Goal: Information Seeking & Learning: Find specific fact

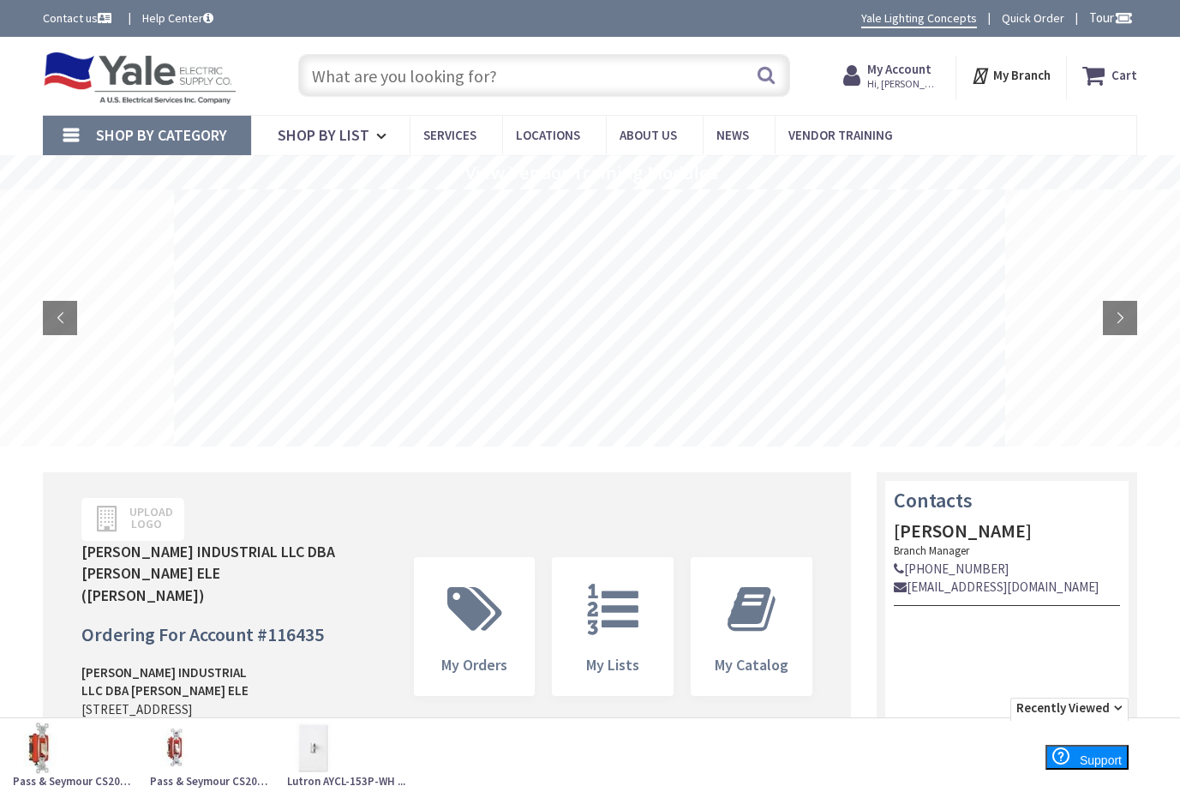
click at [915, 82] on span "Hi, [PERSON_NAME]" at bounding box center [903, 84] width 73 height 14
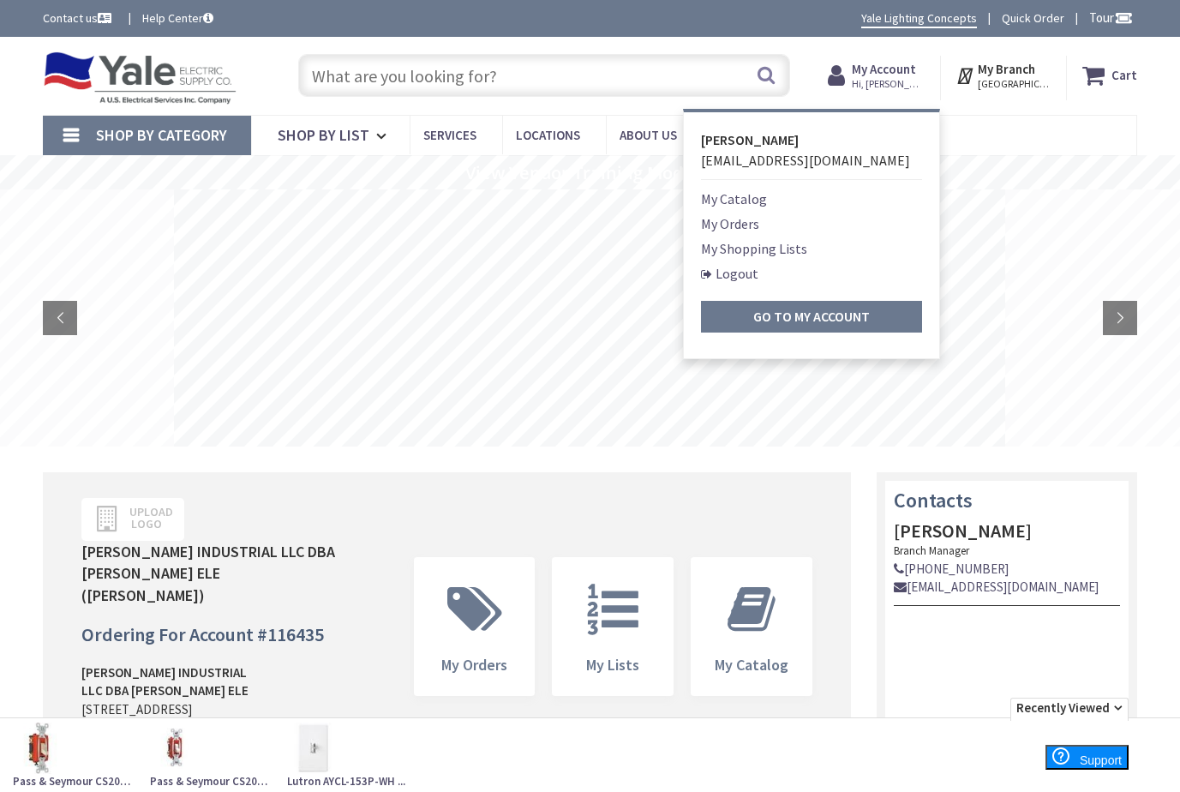
click at [380, 69] on input "text" at bounding box center [544, 75] width 492 height 43
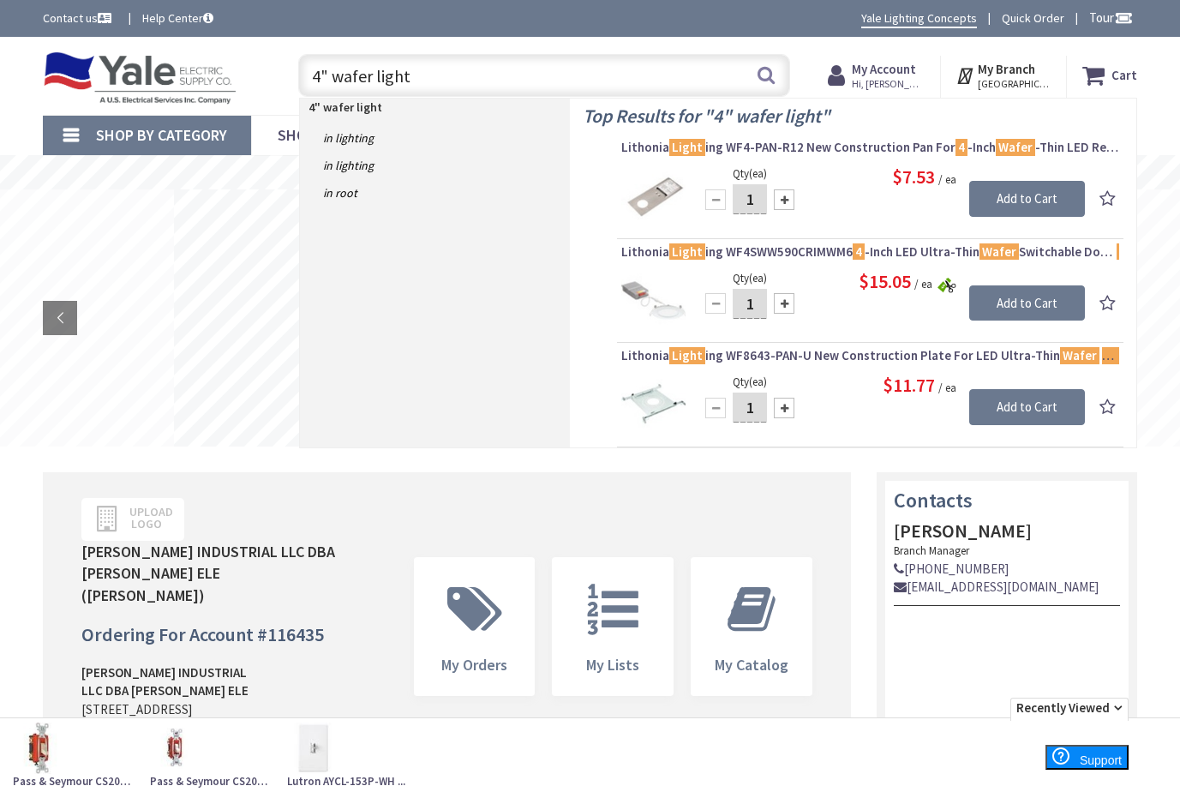
drag, startPoint x: 407, startPoint y: 78, endPoint x: 304, endPoint y: 72, distance: 103.0
click at [304, 72] on input "4" wafer light" at bounding box center [544, 75] width 492 height 43
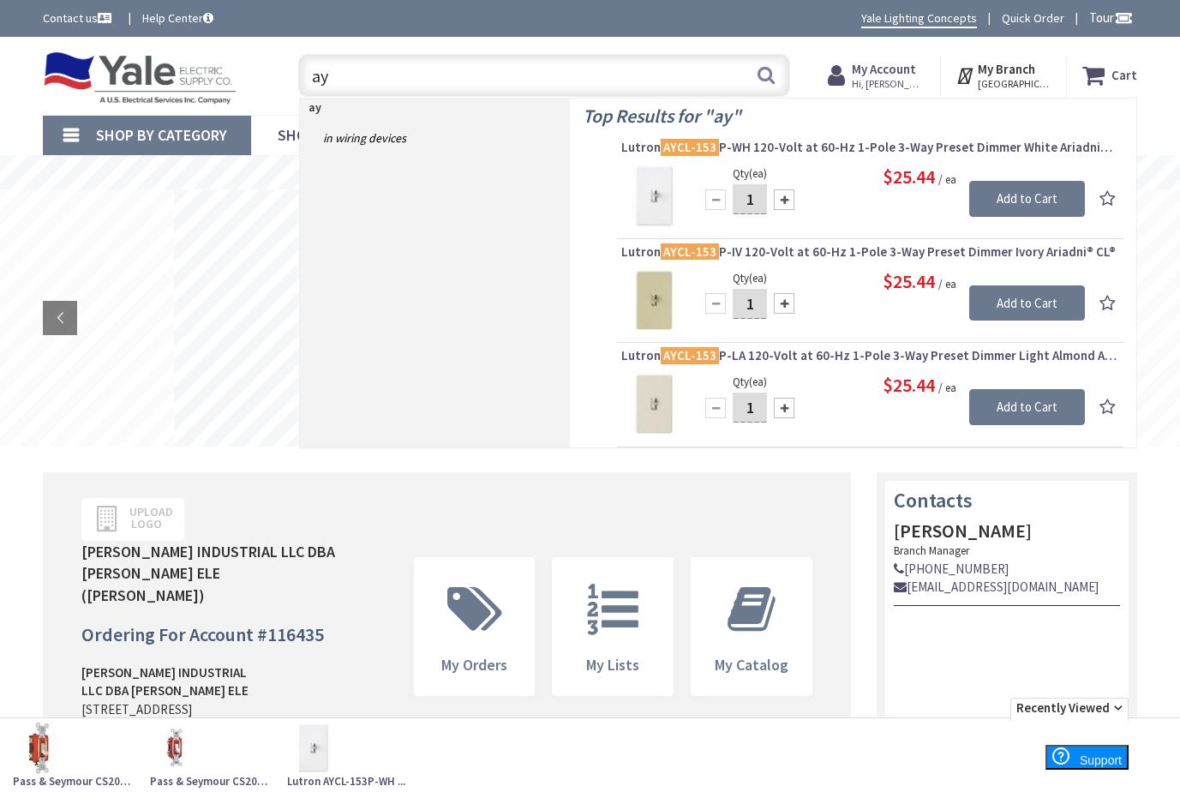
type input "a"
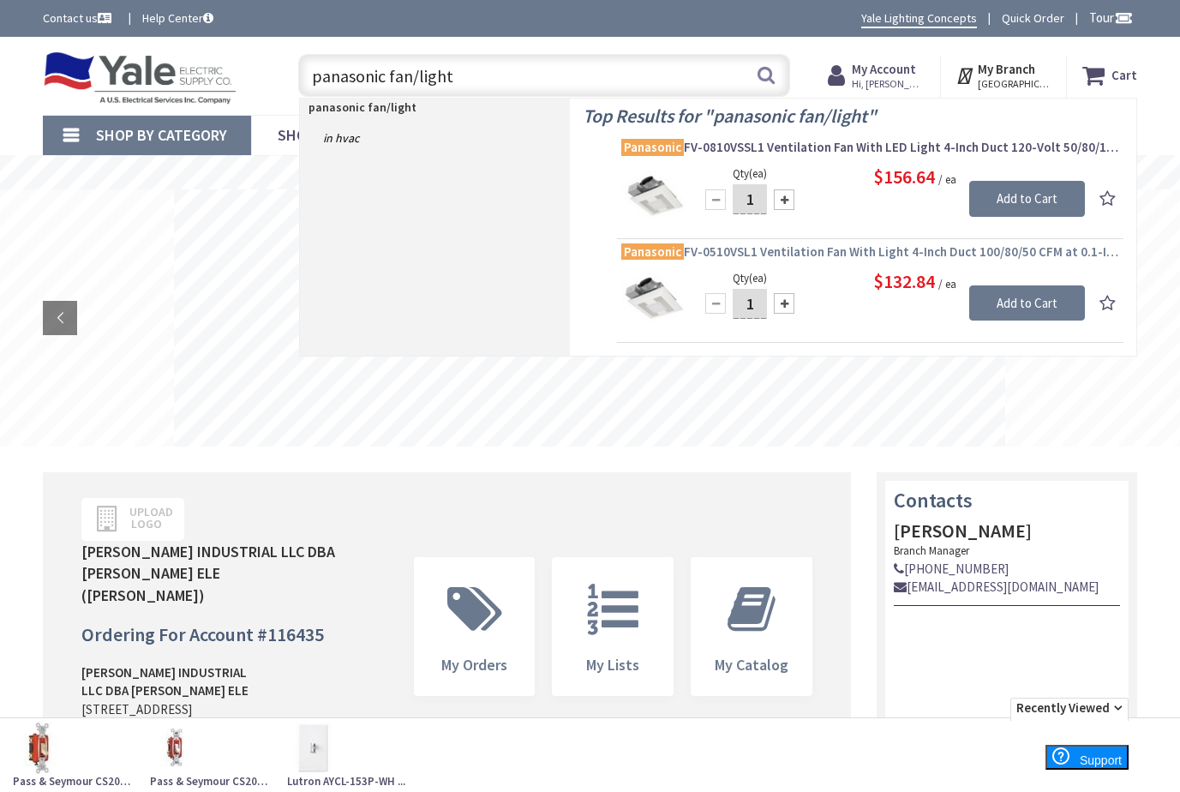
type input "panasonic fan/light"
click at [787, 247] on span "Panasonic FV-0510VSL1 Ventilation Fan With Light 4-Inch Duct 100/80/50 CFM at 0…" at bounding box center [870, 251] width 498 height 17
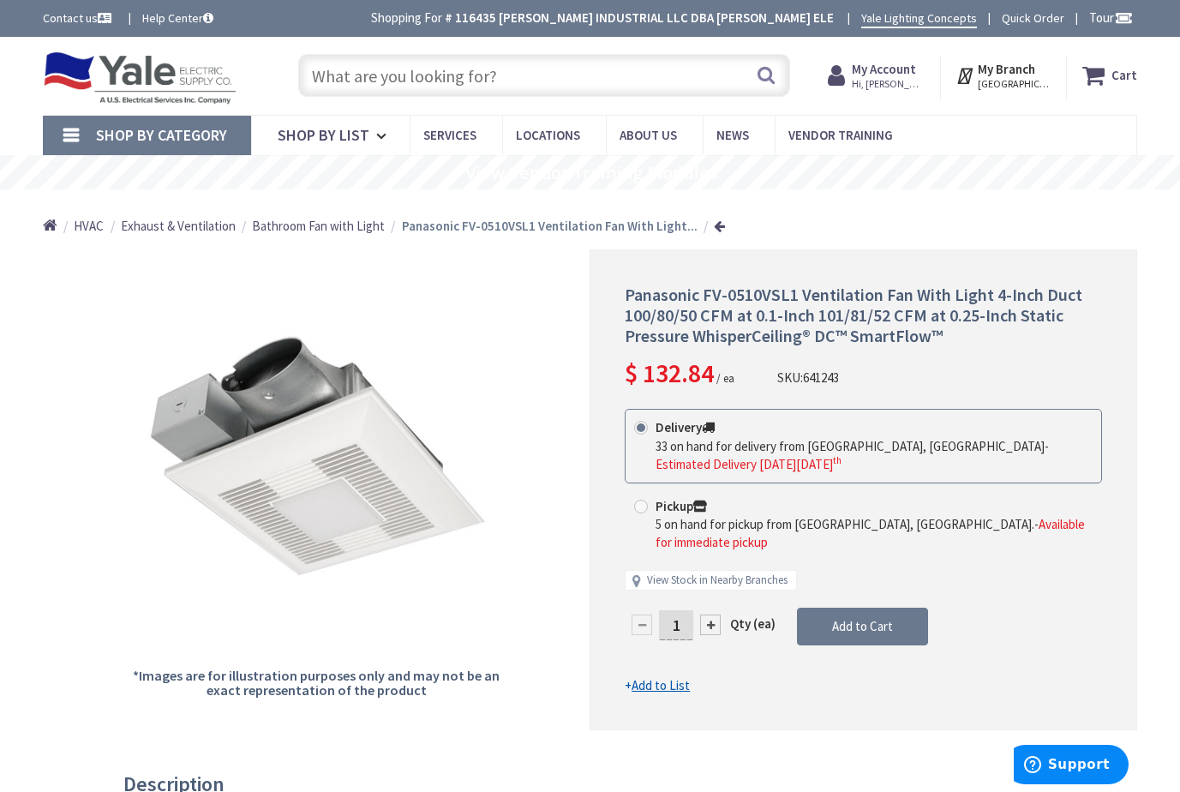
click at [428, 80] on input "text" at bounding box center [544, 75] width 492 height 43
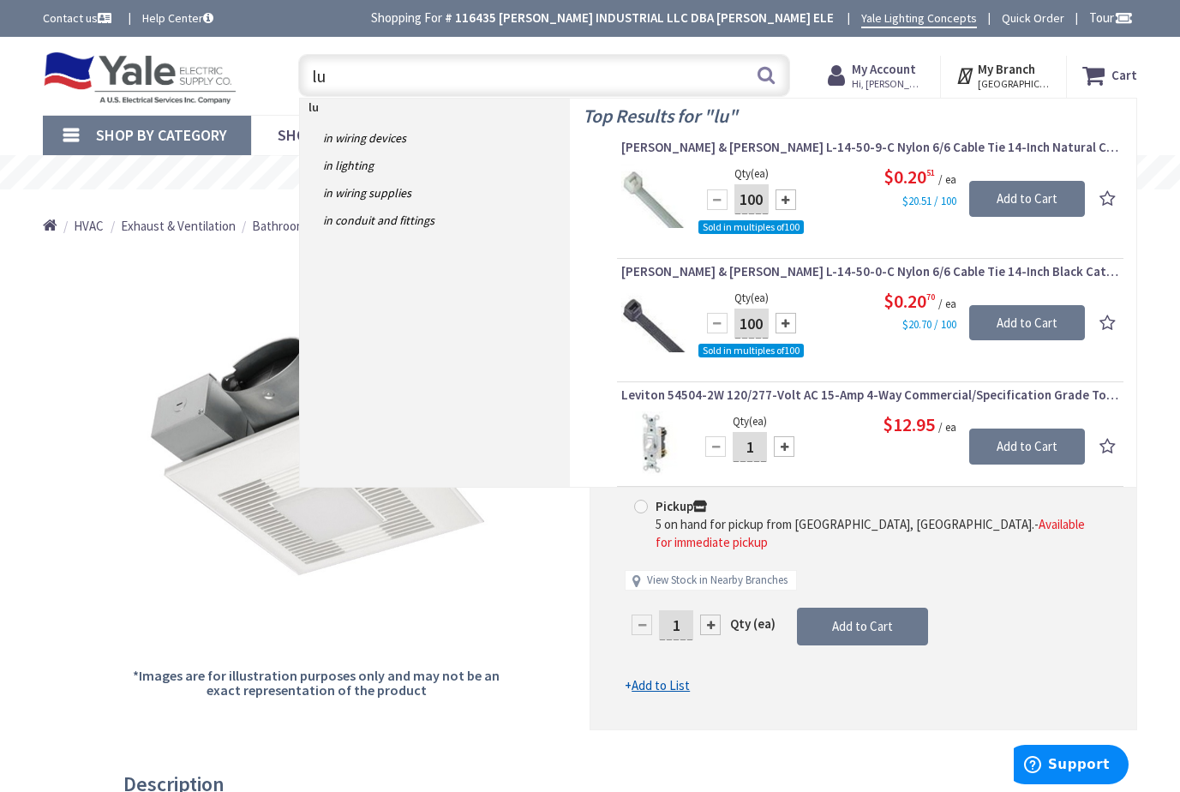
type input "l"
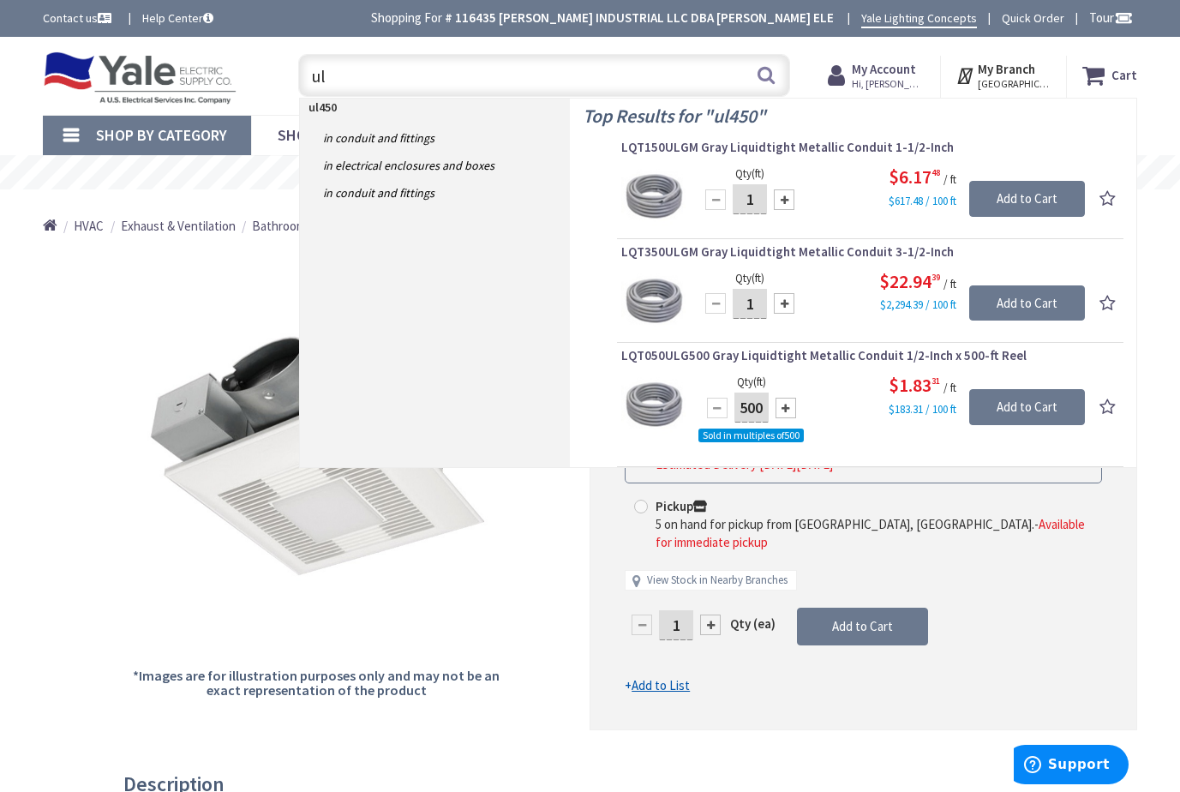
type input "u"
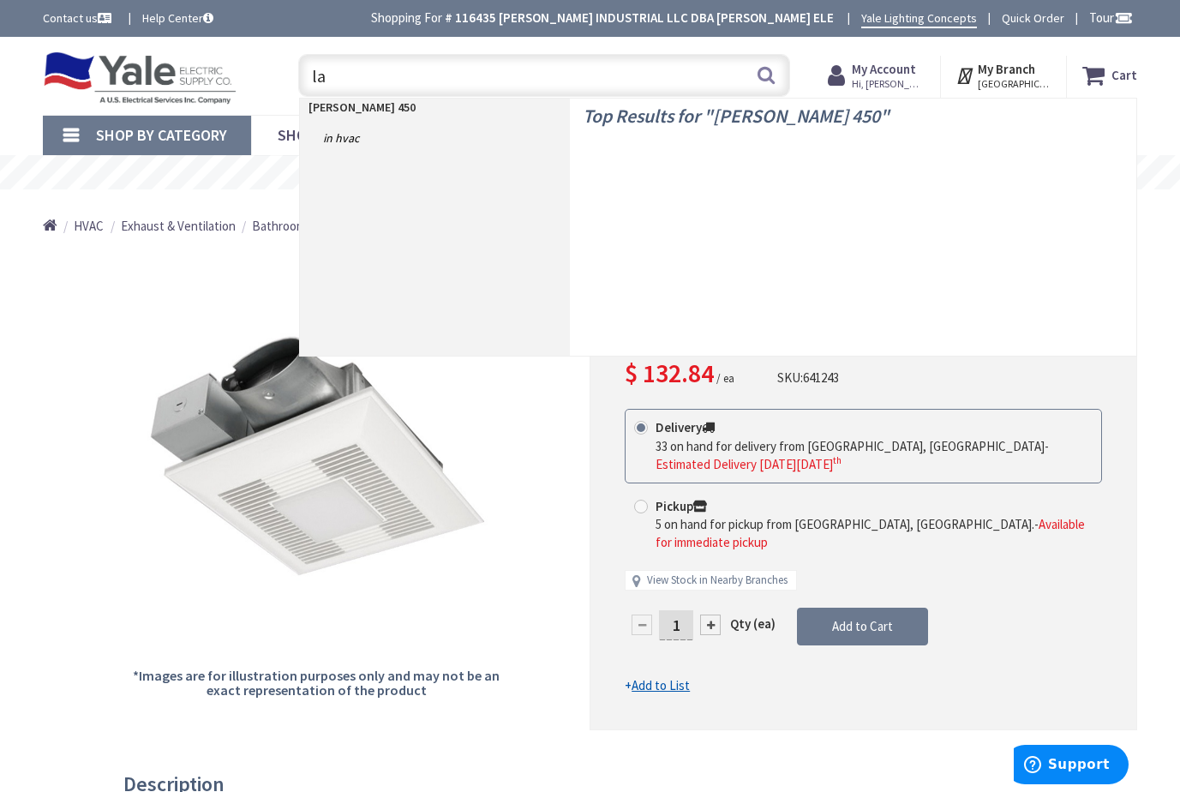
type input "l"
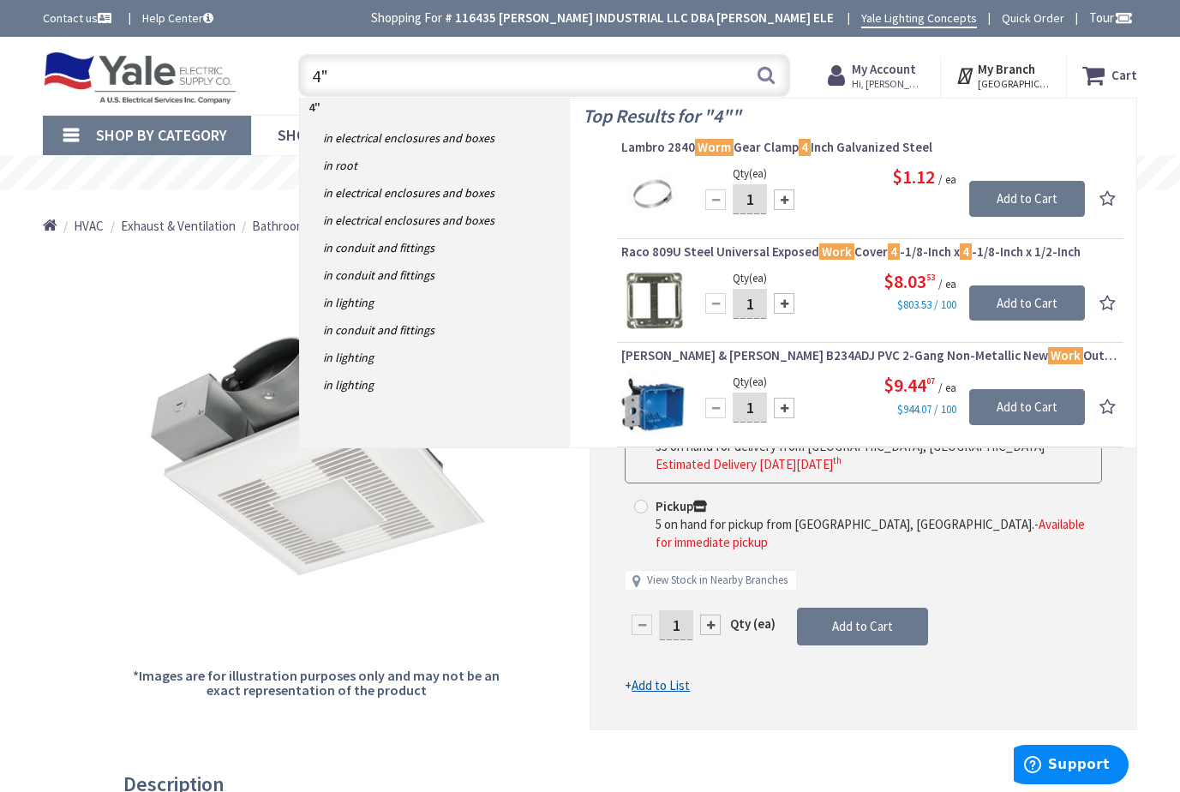
type input "4"
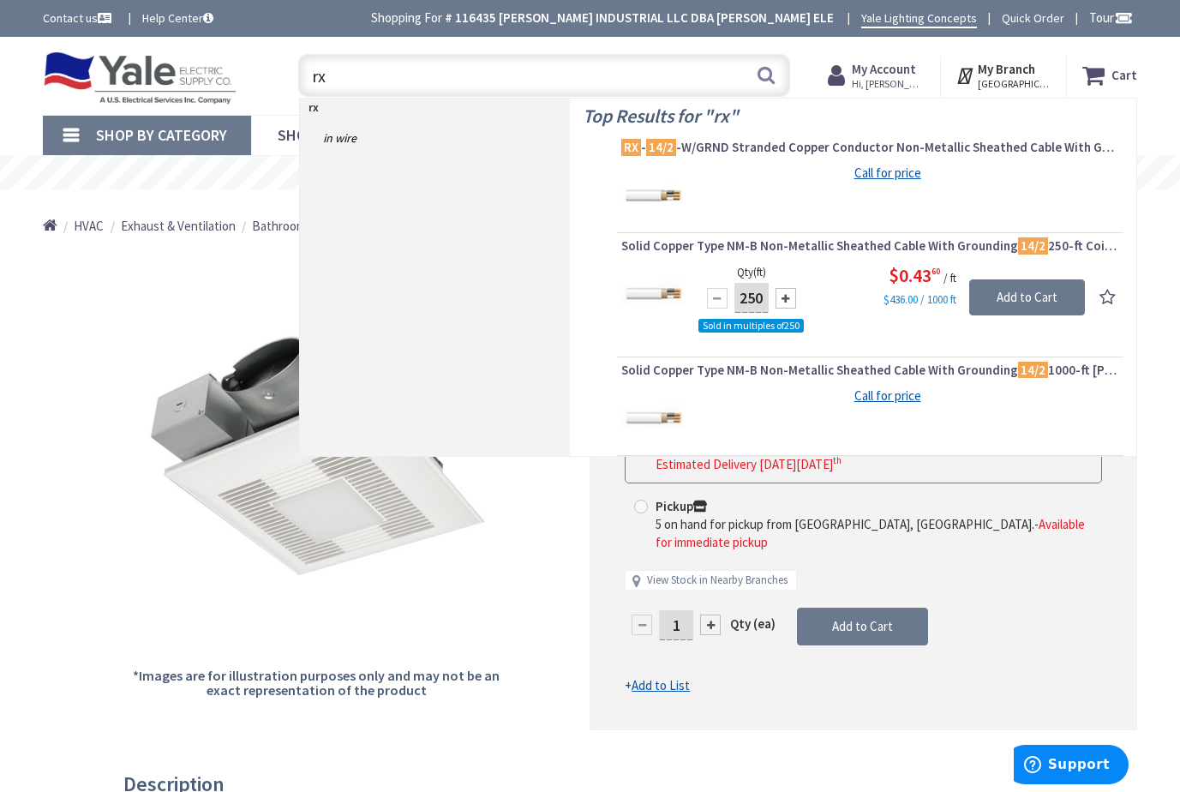
type input "r"
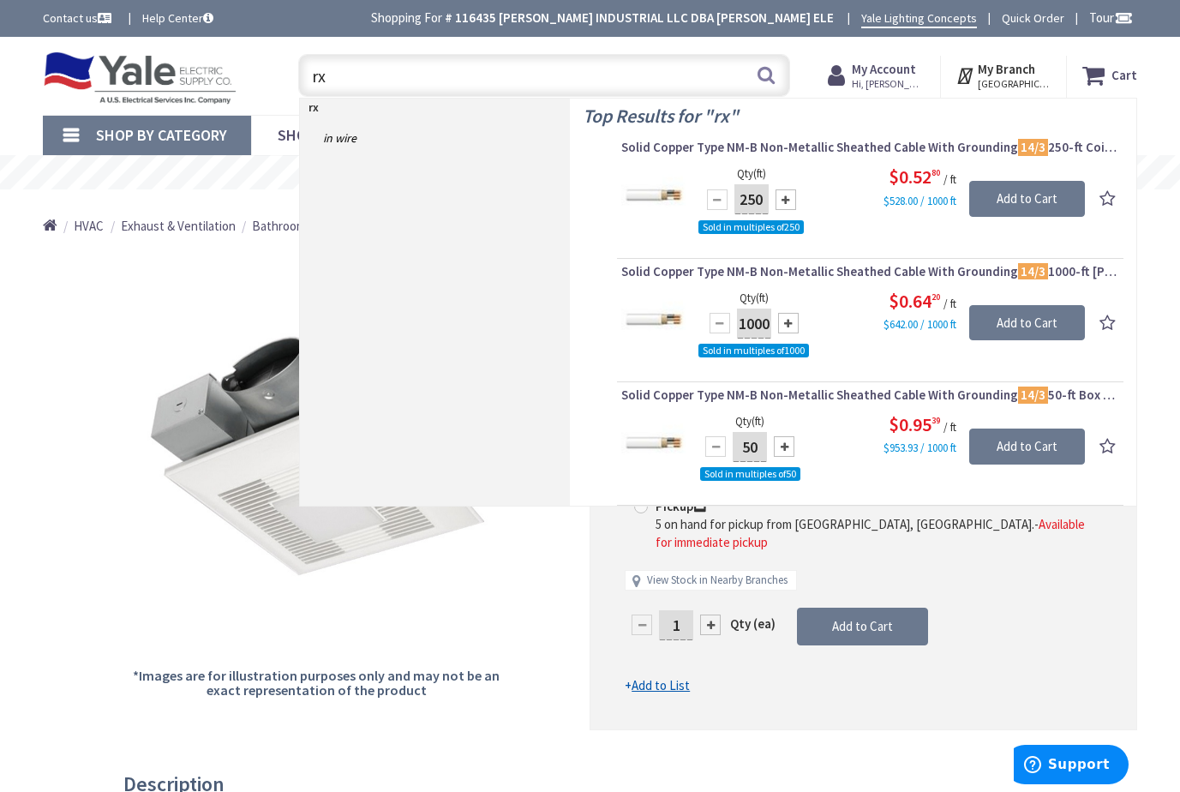
type input "r"
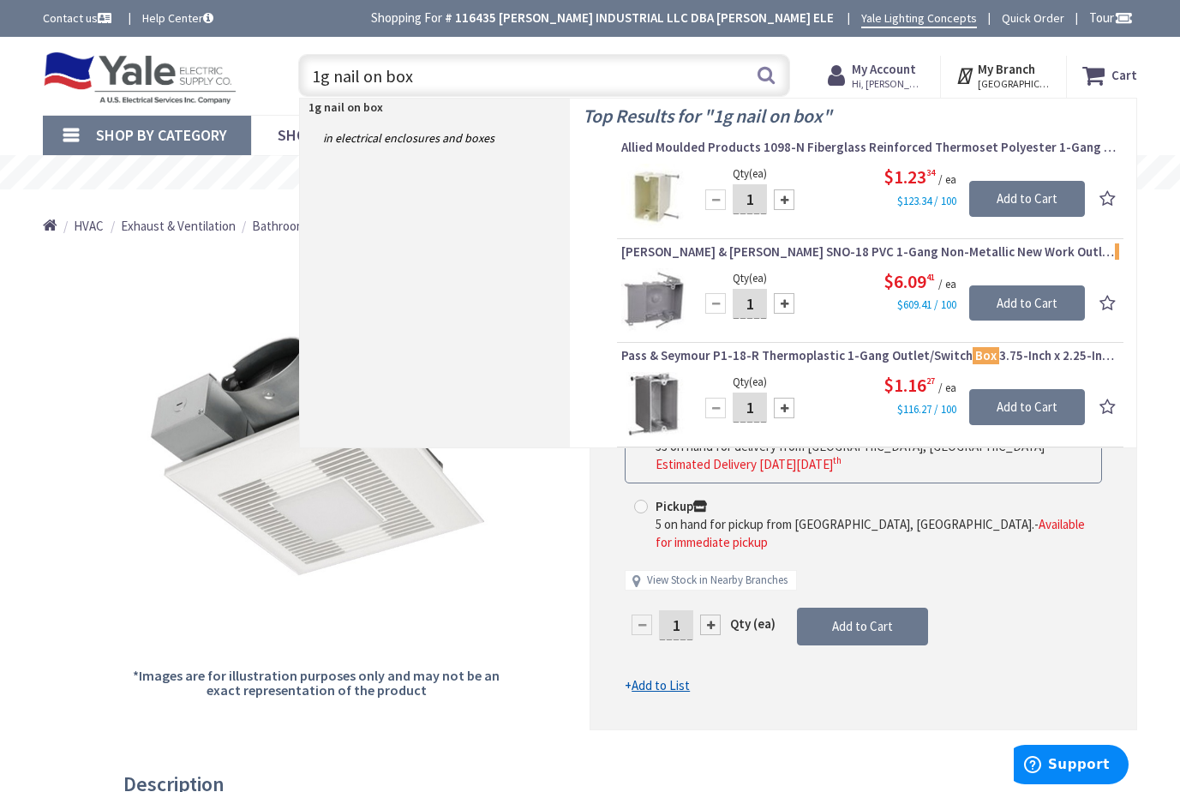
click at [320, 82] on input "1g nail on box" at bounding box center [544, 75] width 492 height 43
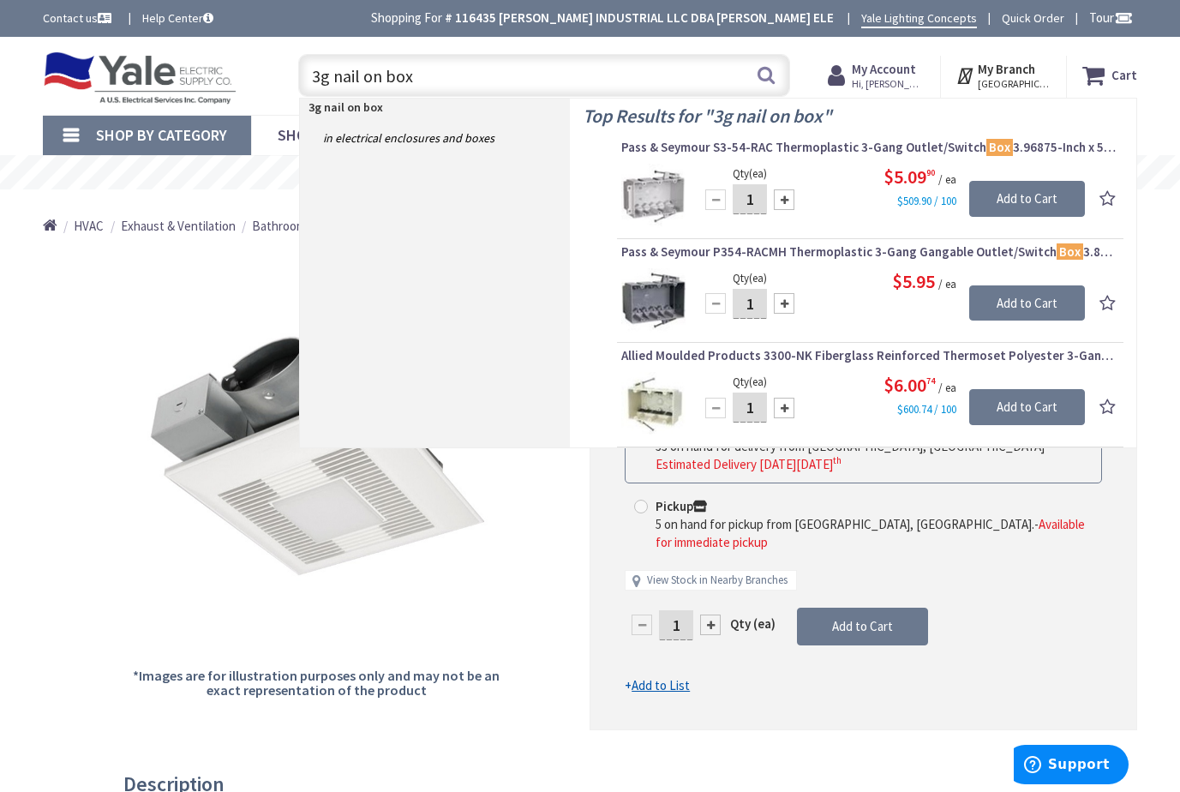
drag, startPoint x: 435, startPoint y: 73, endPoint x: 296, endPoint y: 59, distance: 140.3
click at [296, 59] on div "3g nail on box 3g nail on box Search" at bounding box center [540, 74] width 500 height 55
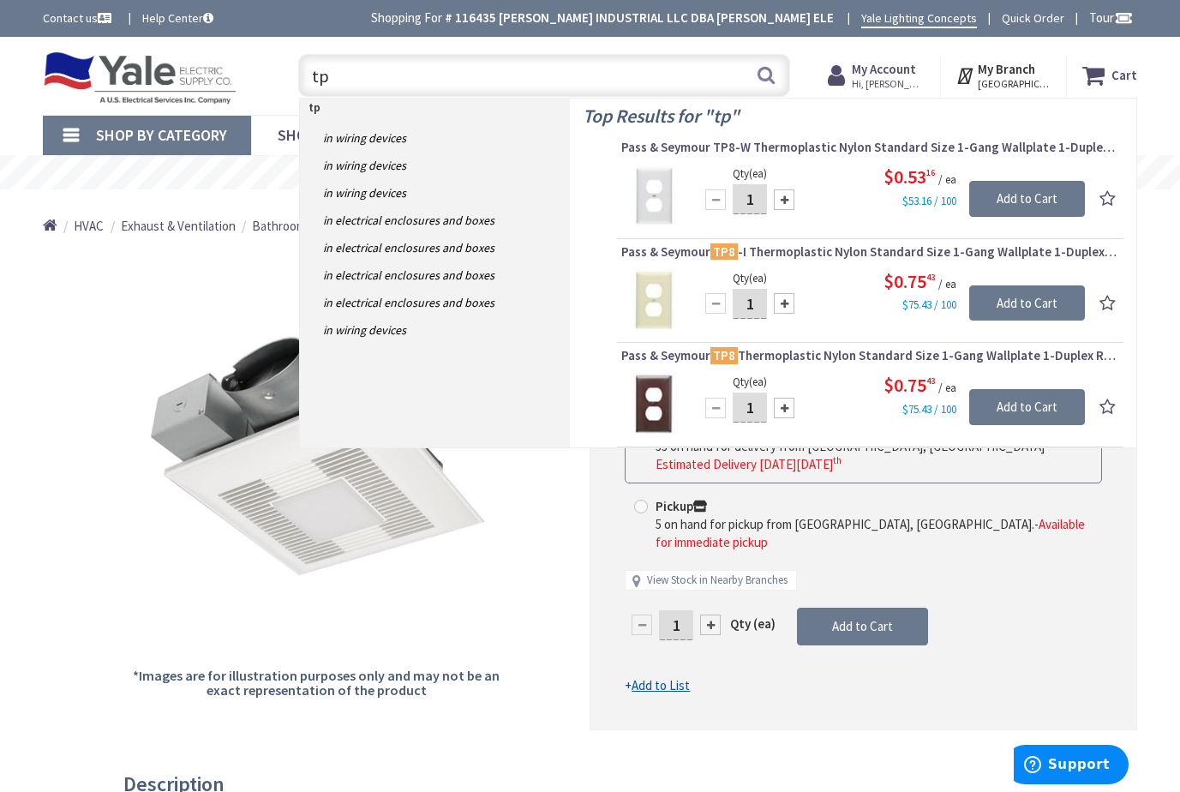
type input "t"
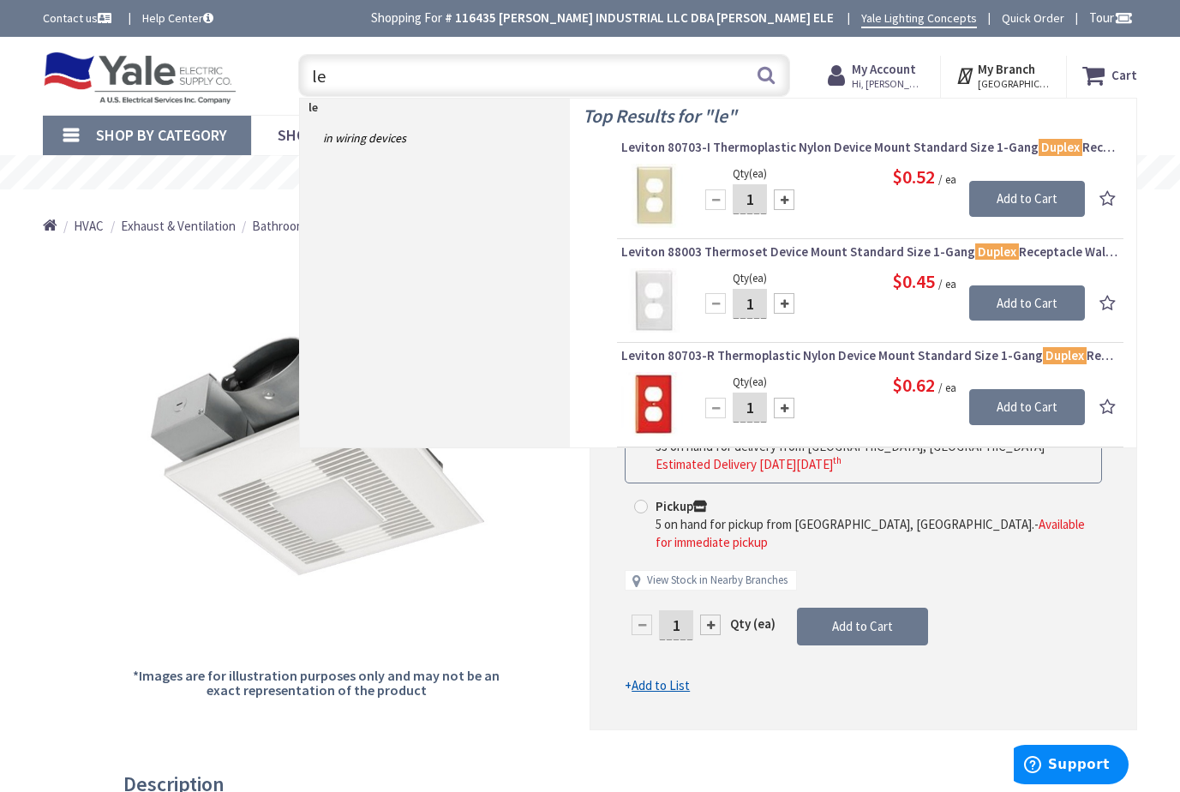
type input "l"
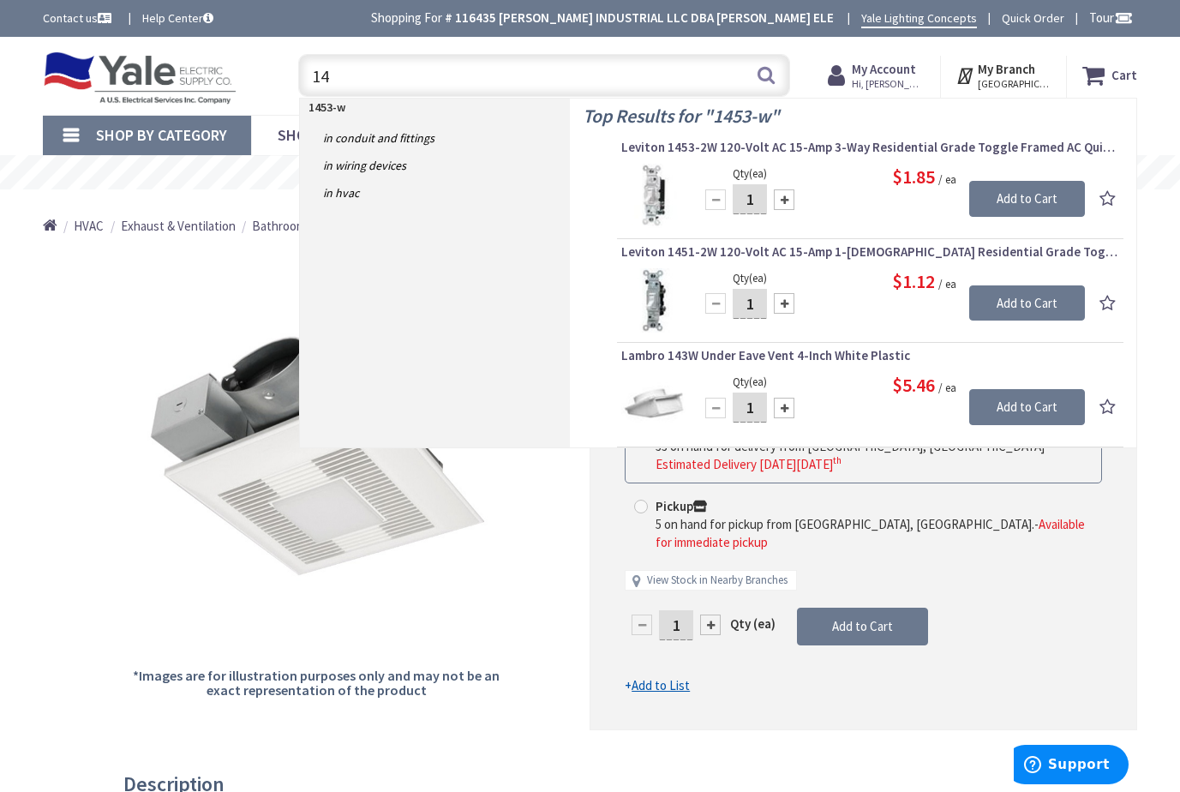
type input "1"
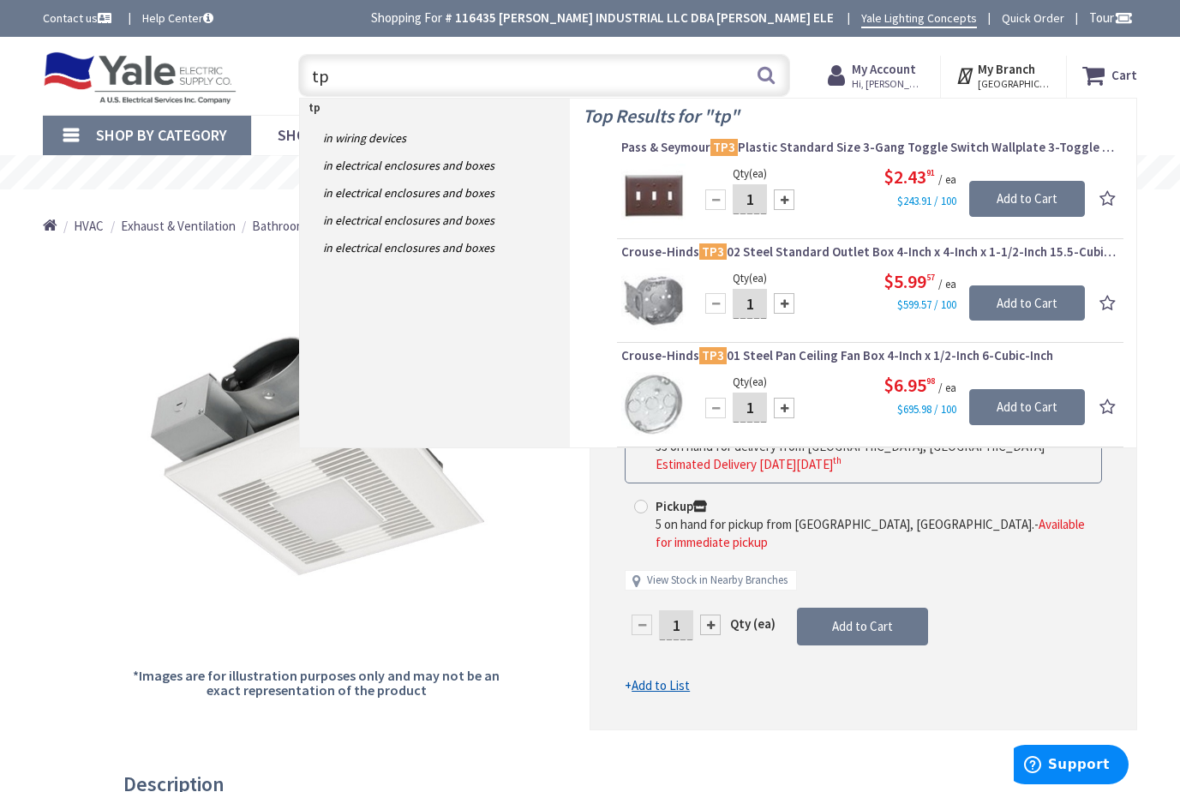
type input "t"
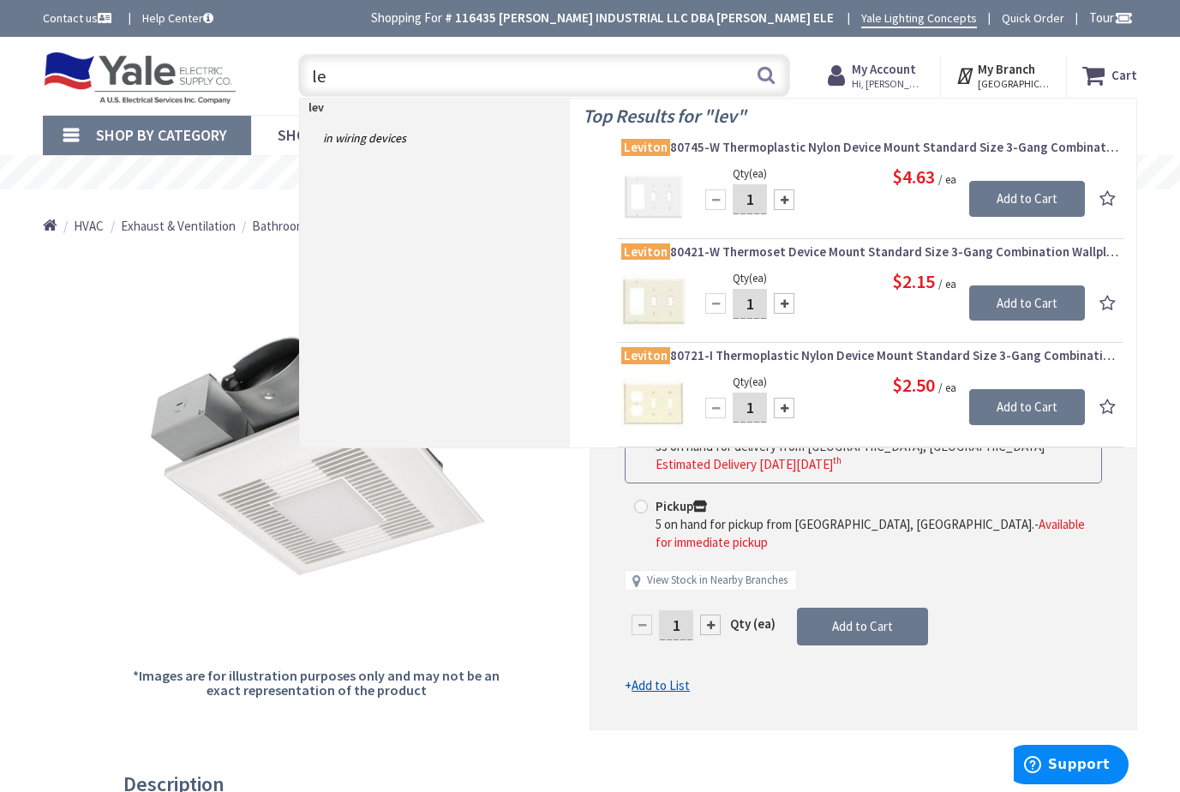
type input "l"
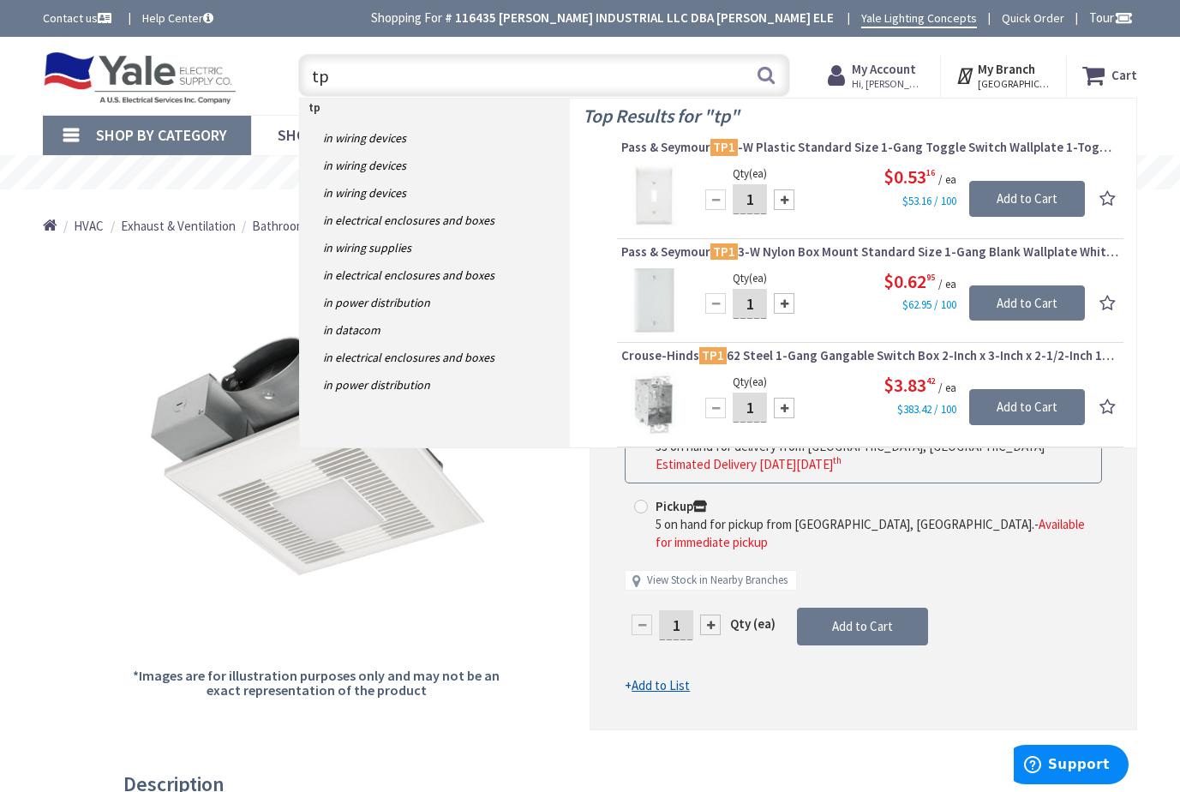
type input "t"
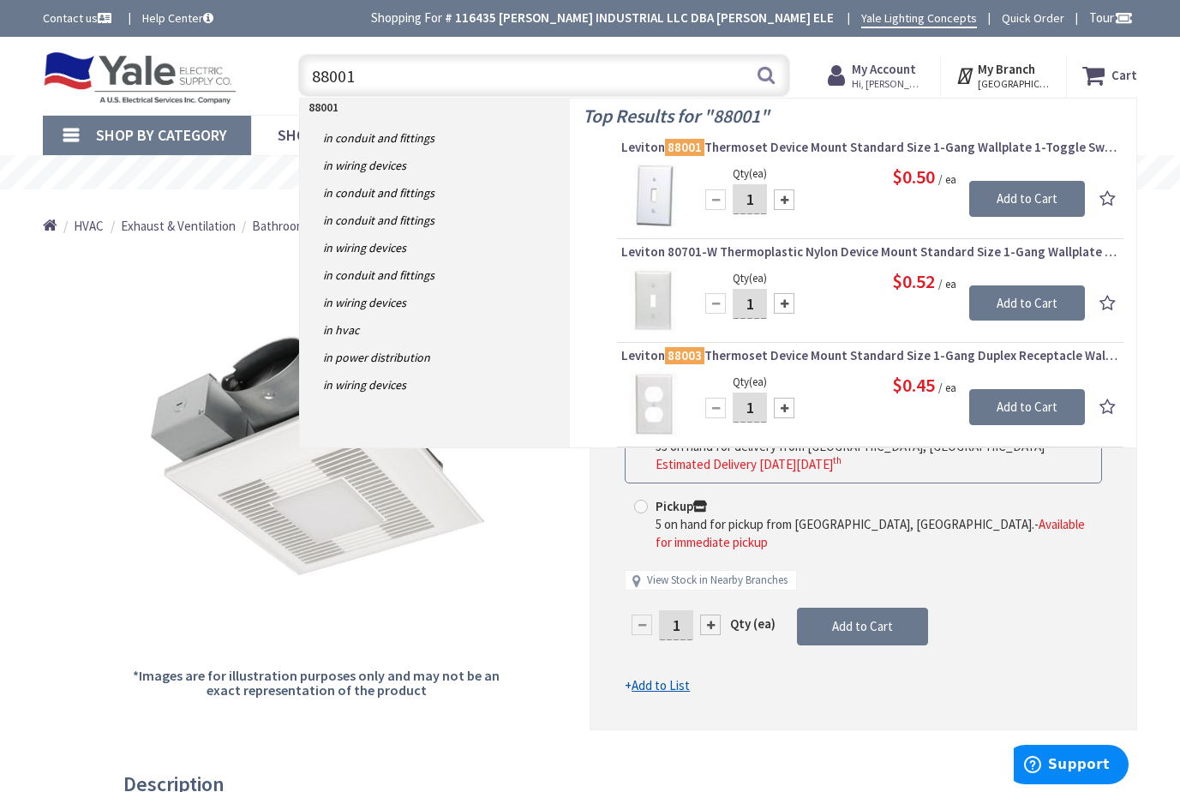
drag, startPoint x: 405, startPoint y: 77, endPoint x: 235, endPoint y: 60, distance: 171.4
click at [235, 60] on div "Toggle Nav 88001 88001 Search Cart My Cart Close You have no items in your shop…" at bounding box center [590, 75] width 1120 height 57
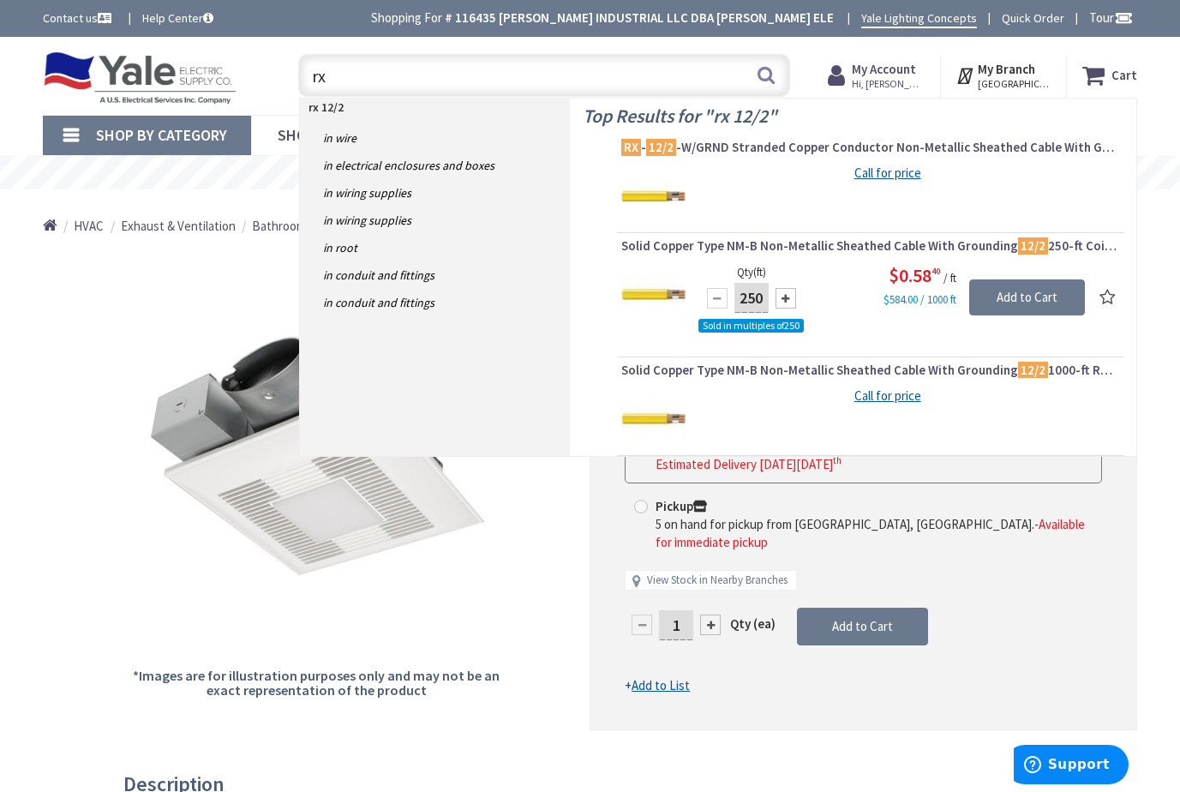
type input "r"
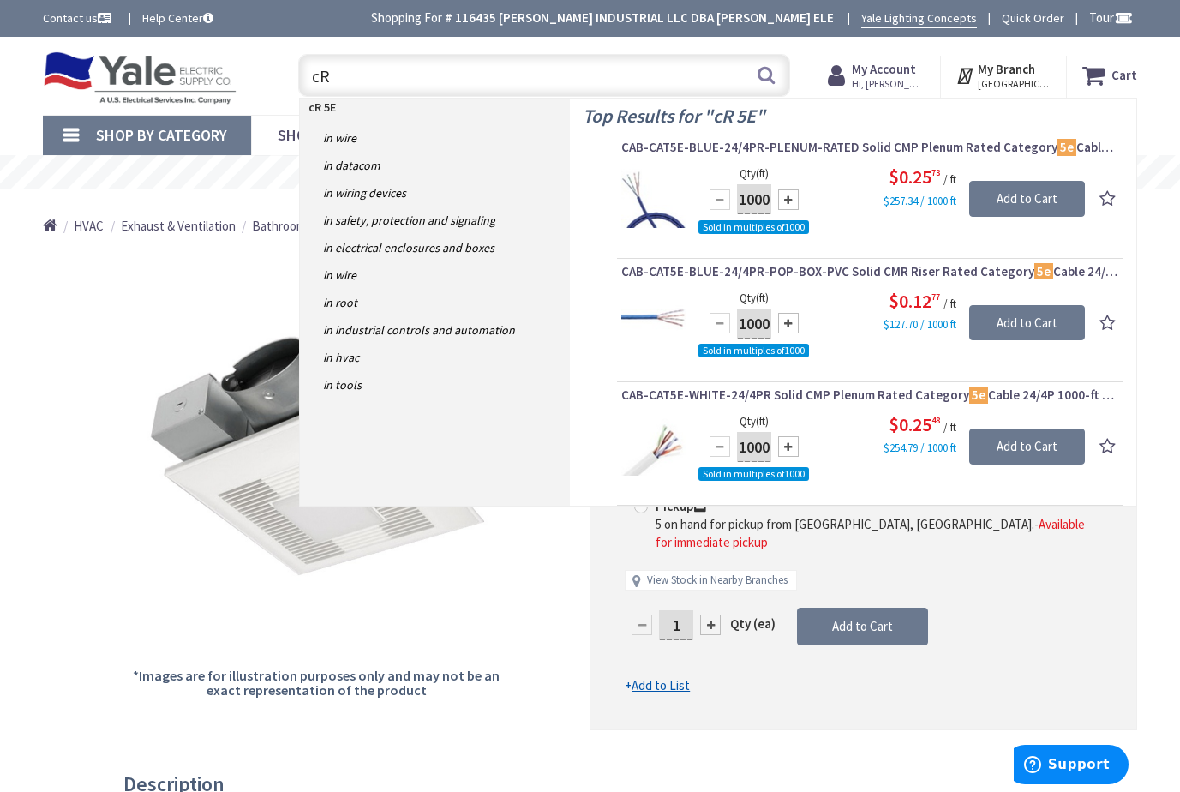
type input "c"
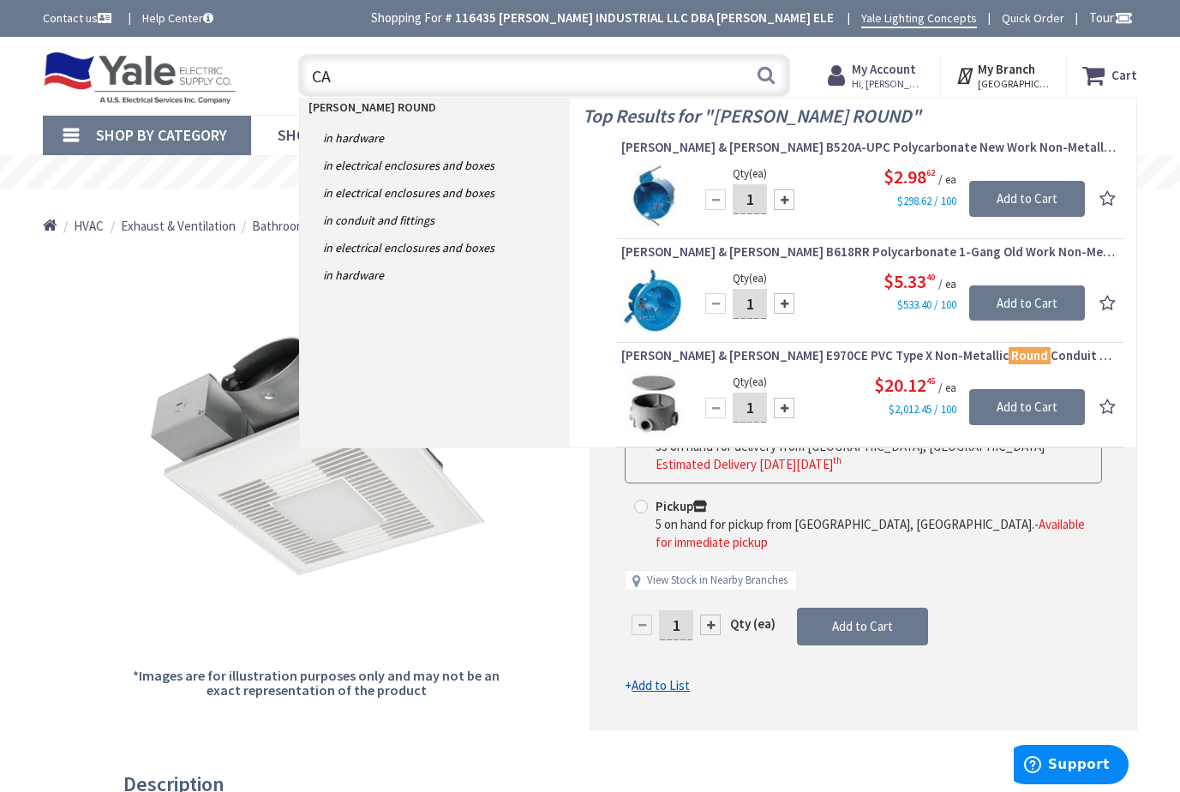
type input "C"
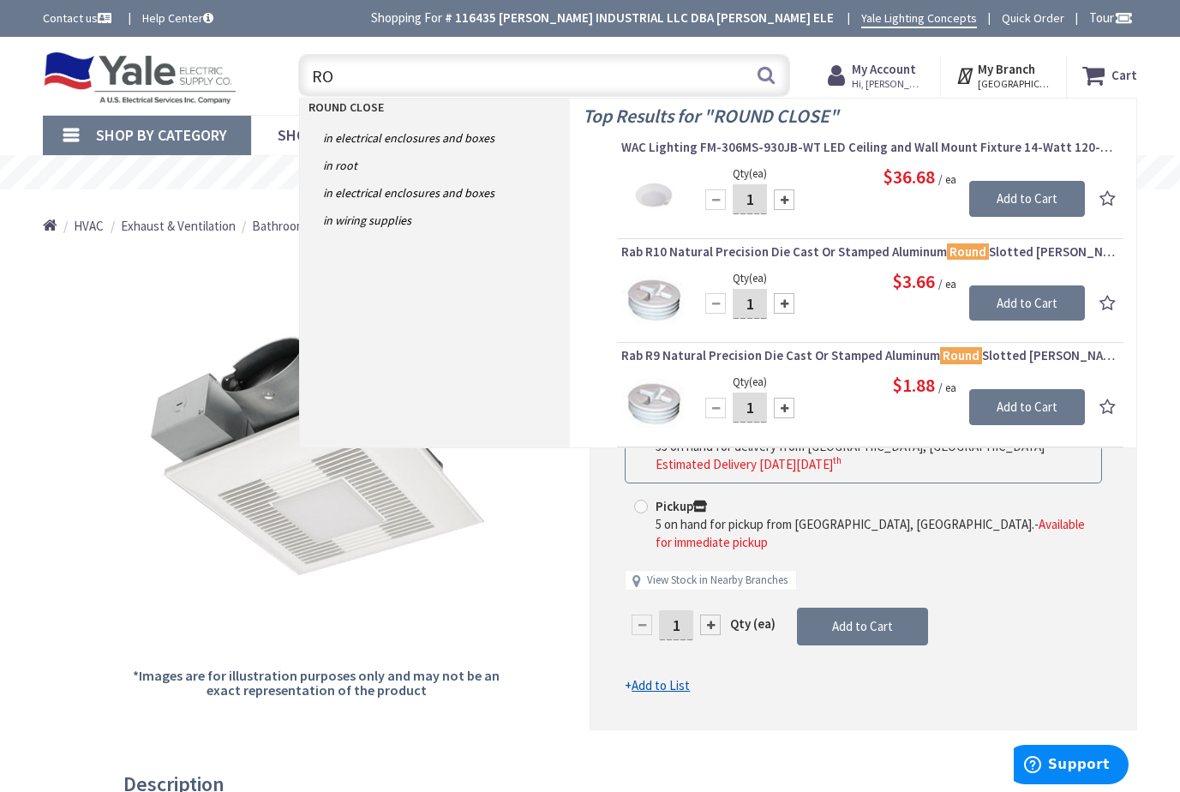
type input "R"
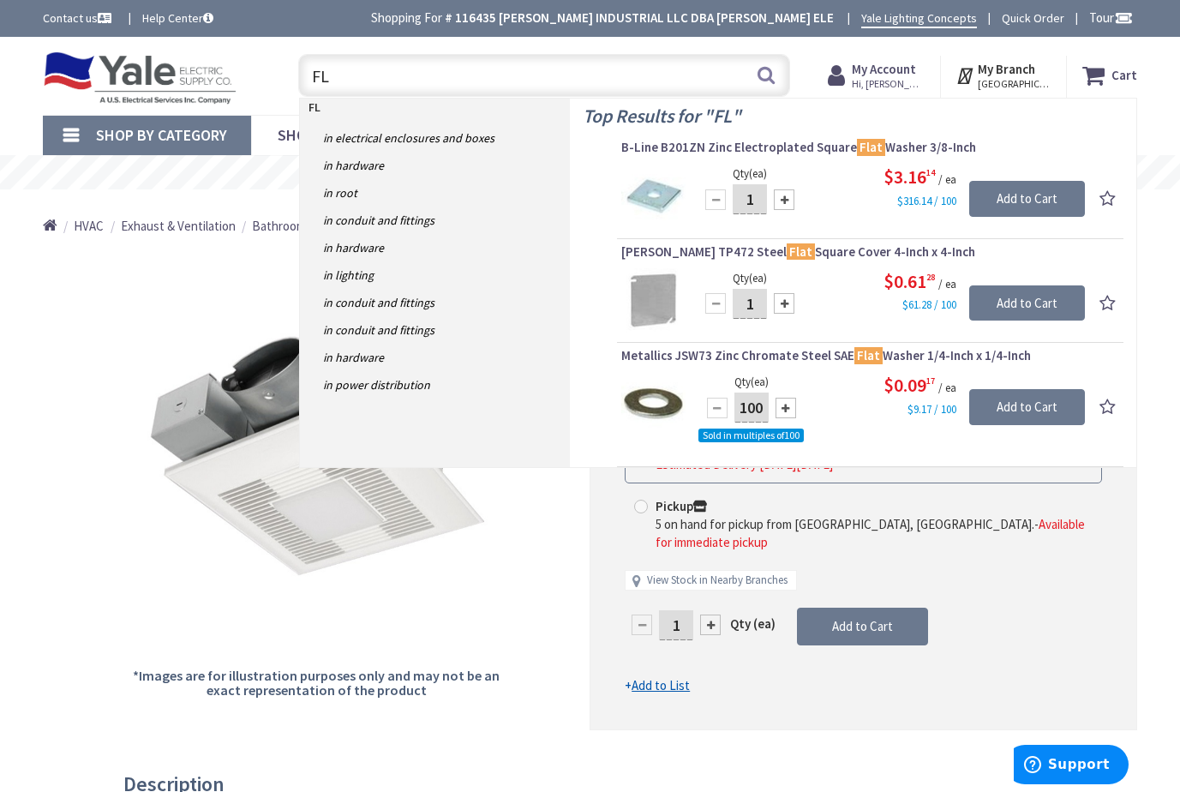
type input "F"
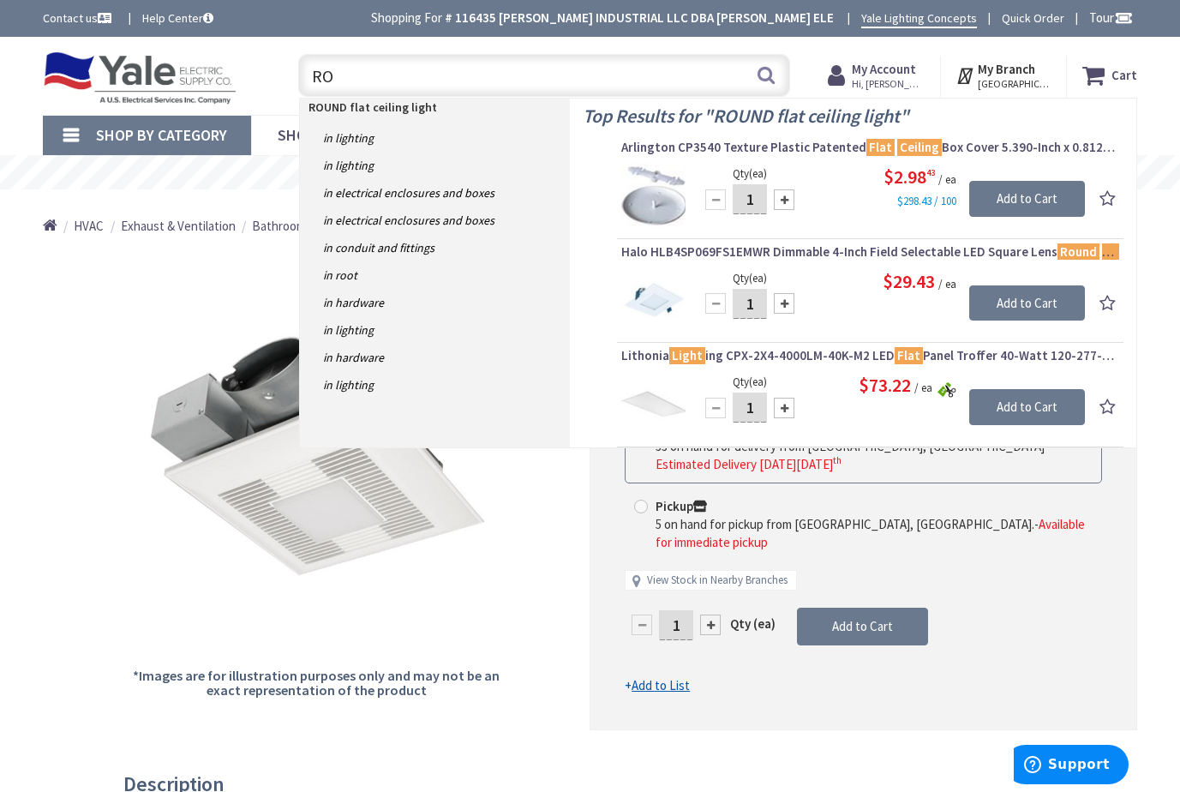
type input "R"
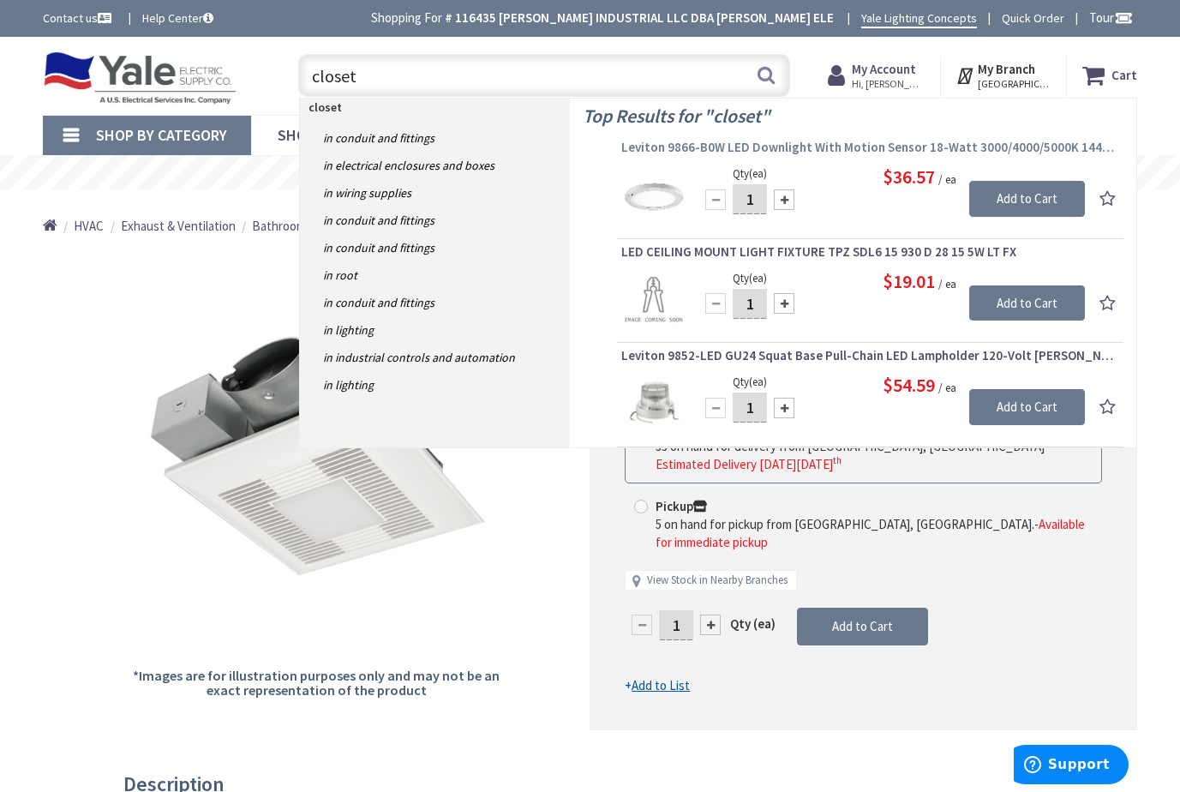
type input "closet"
click at [827, 146] on span "Leviton 9866-B0W LED Downlight With Motion Sensor 18-Watt 3000/4000/5000K 1440-…" at bounding box center [870, 147] width 498 height 17
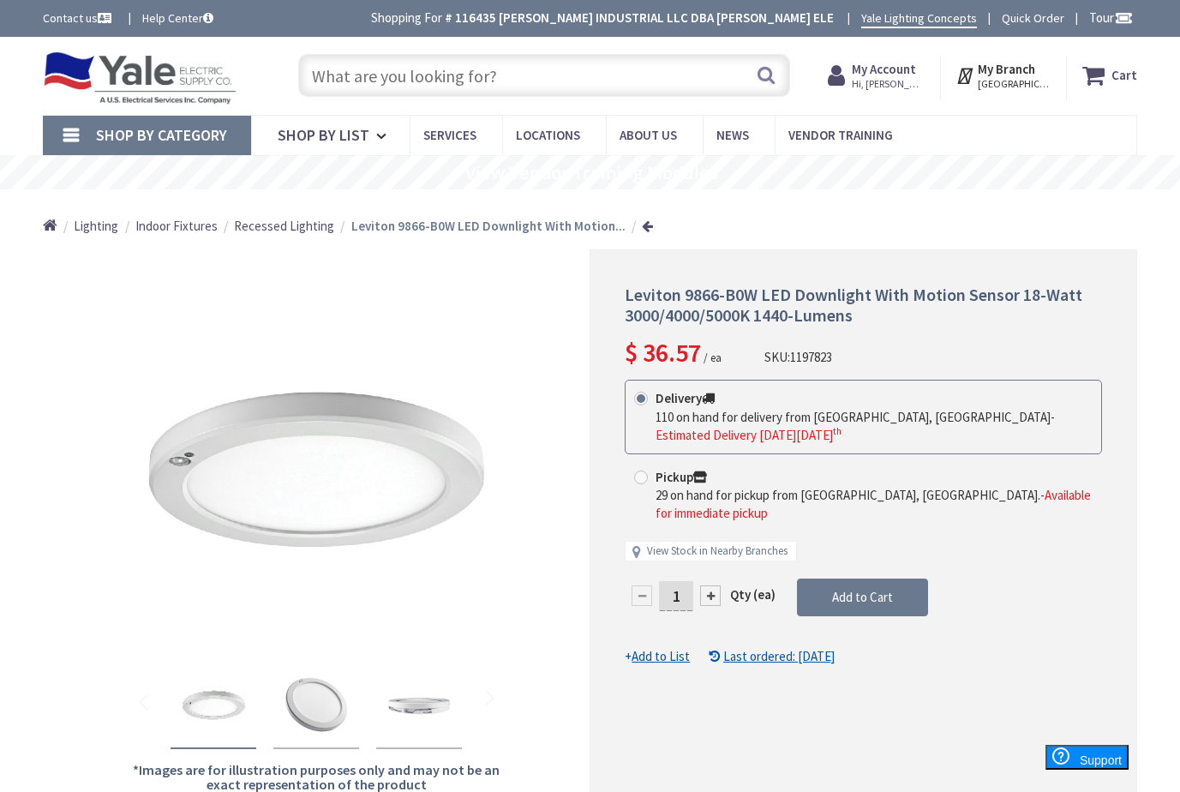
click at [365, 82] on input "text" at bounding box center [544, 75] width 492 height 43
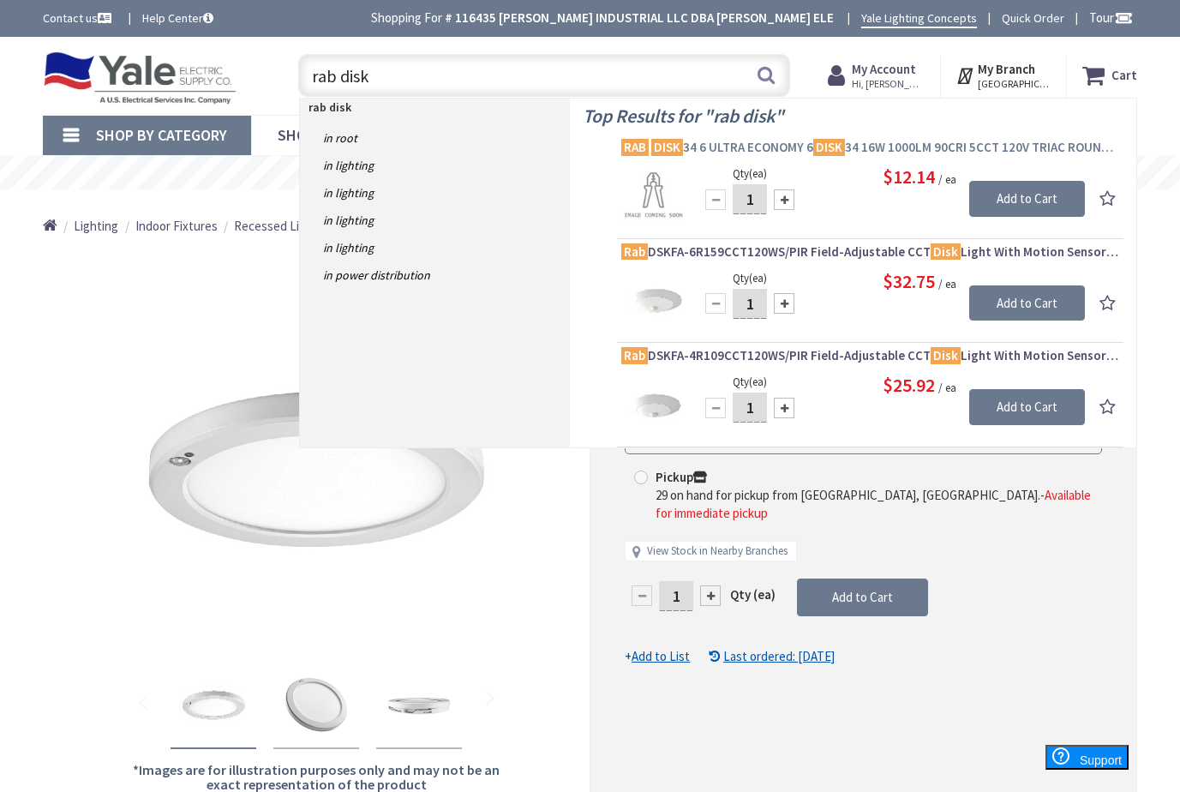
type input "rab disk"
click at [776, 146] on span "RAB DISK 34 6 ULTRA ECONOMY 6 DISK 34 16W 1000LM 90CRI 5CCT 120V TRIAC ROUND WH…" at bounding box center [870, 147] width 498 height 17
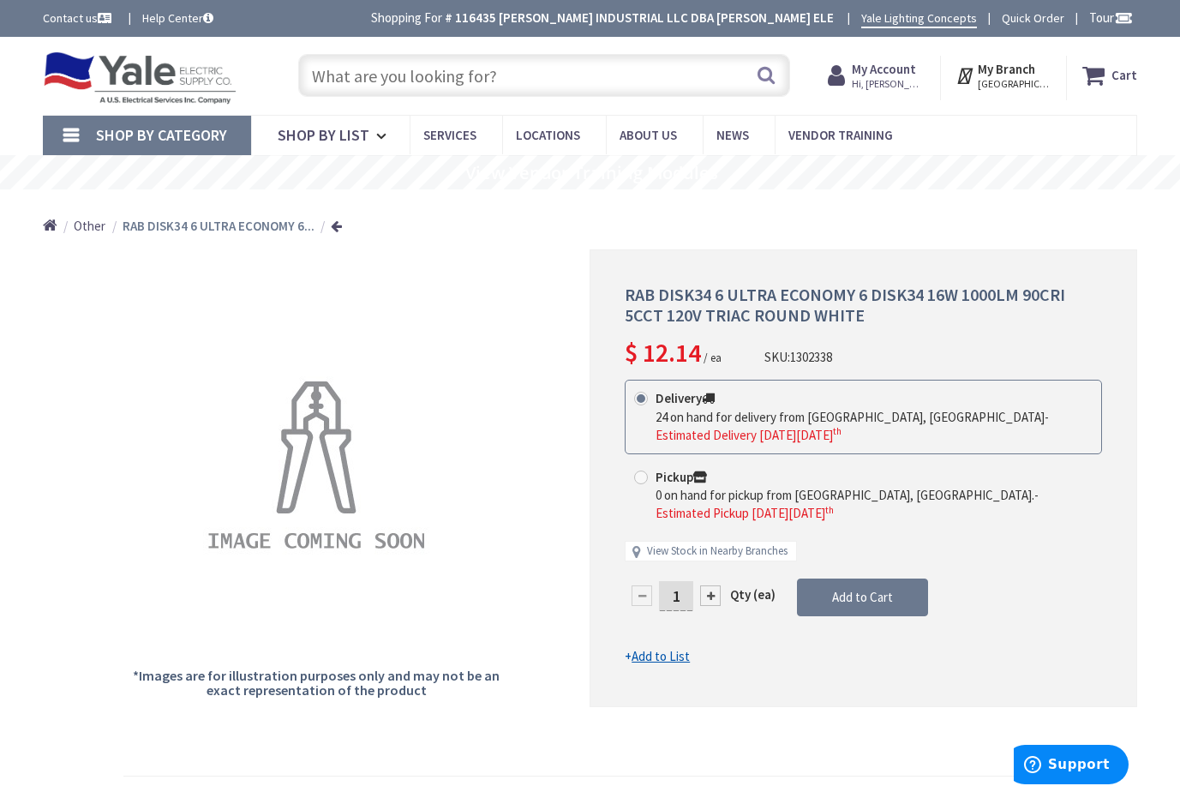
click at [378, 72] on input "text" at bounding box center [544, 75] width 492 height 43
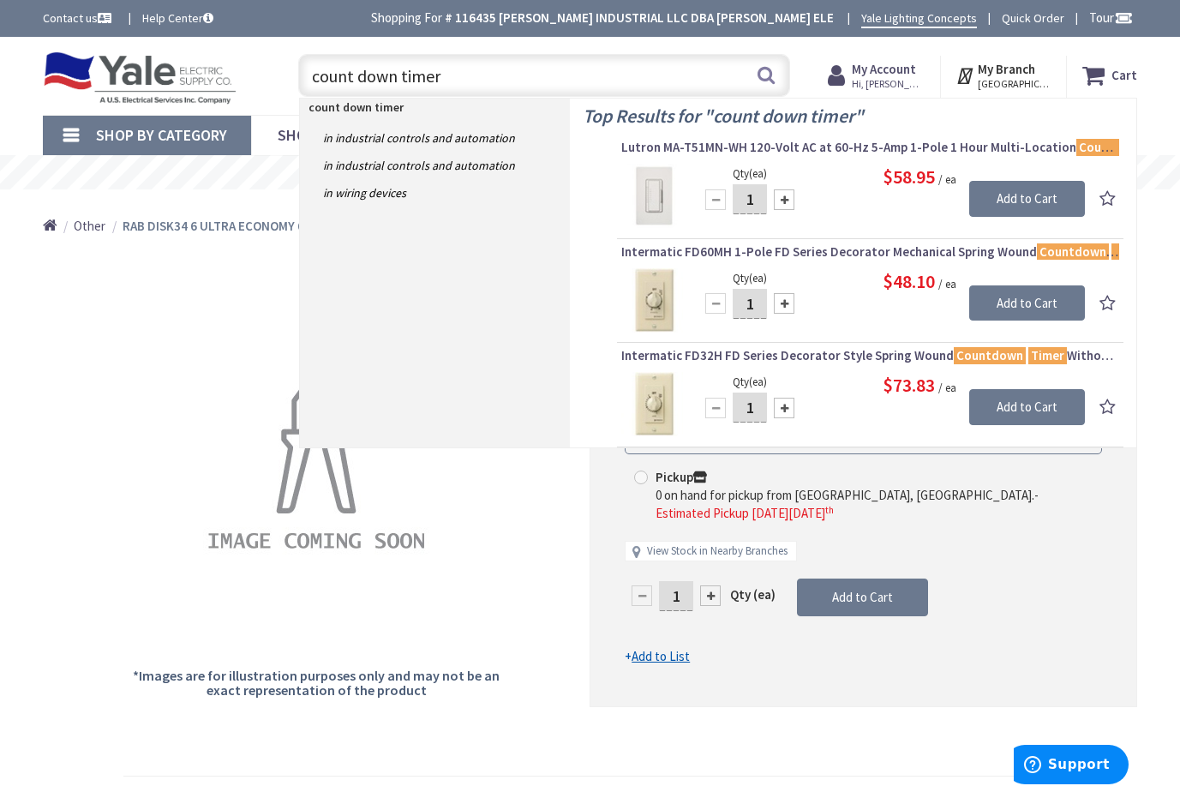
click at [309, 76] on input "count down timer" at bounding box center [544, 75] width 492 height 43
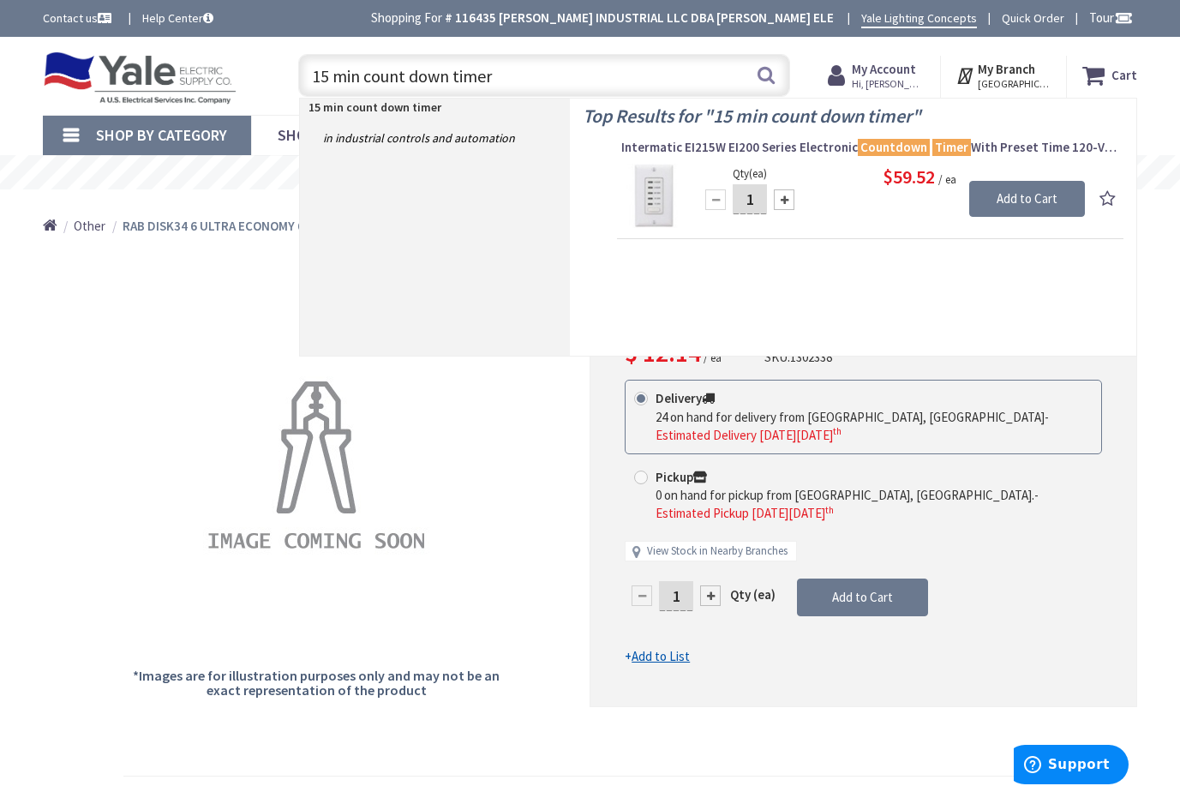
drag, startPoint x: 325, startPoint y: 77, endPoint x: 295, endPoint y: 74, distance: 30.2
click at [295, 74] on div "15 min count down timer 15 min count down timer Search" at bounding box center [540, 74] width 500 height 55
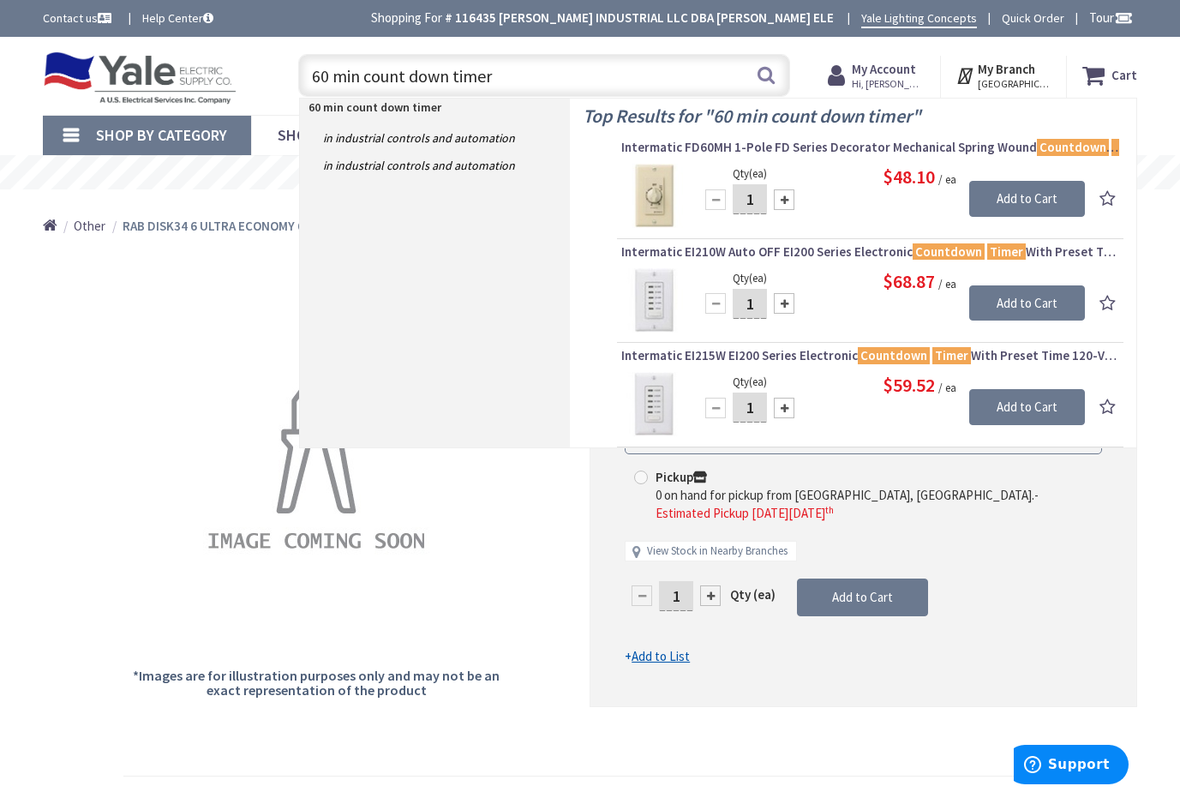
drag, startPoint x: 492, startPoint y: 77, endPoint x: 290, endPoint y: 67, distance: 202.5
click at [290, 67] on div "60 min count down timer 60 min count down timer Search" at bounding box center [540, 74] width 500 height 55
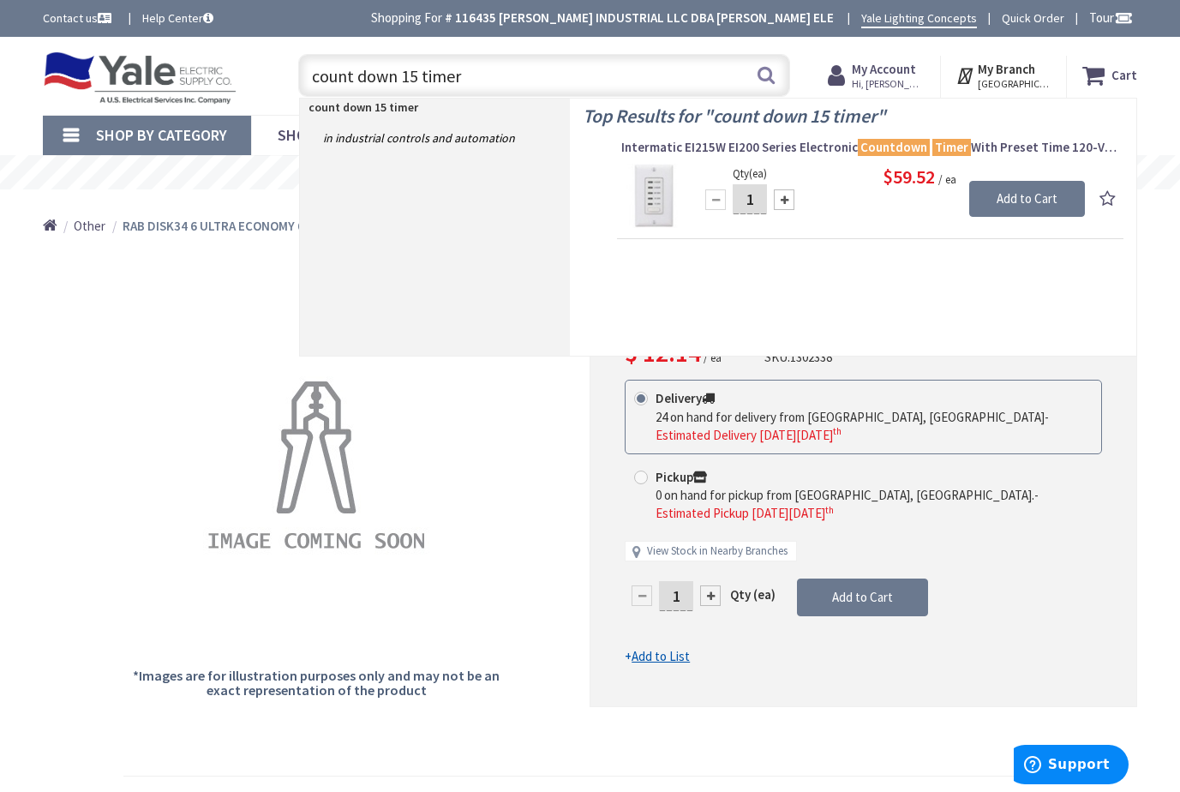
drag, startPoint x: 471, startPoint y: 74, endPoint x: 296, endPoint y: 76, distance: 175.7
click at [296, 76] on div "count down 15 timer count down 15 timer Search" at bounding box center [540, 74] width 500 height 55
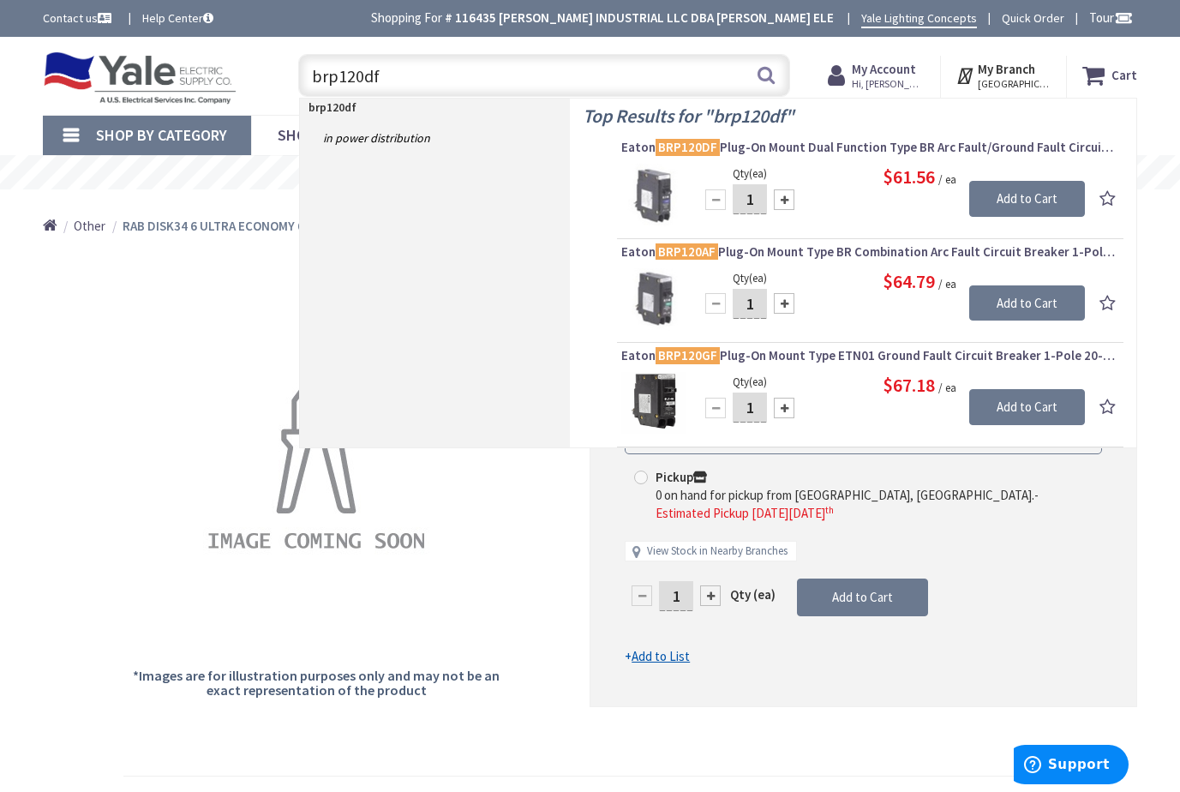
click at [369, 78] on input "brp120df" at bounding box center [544, 75] width 492 height 43
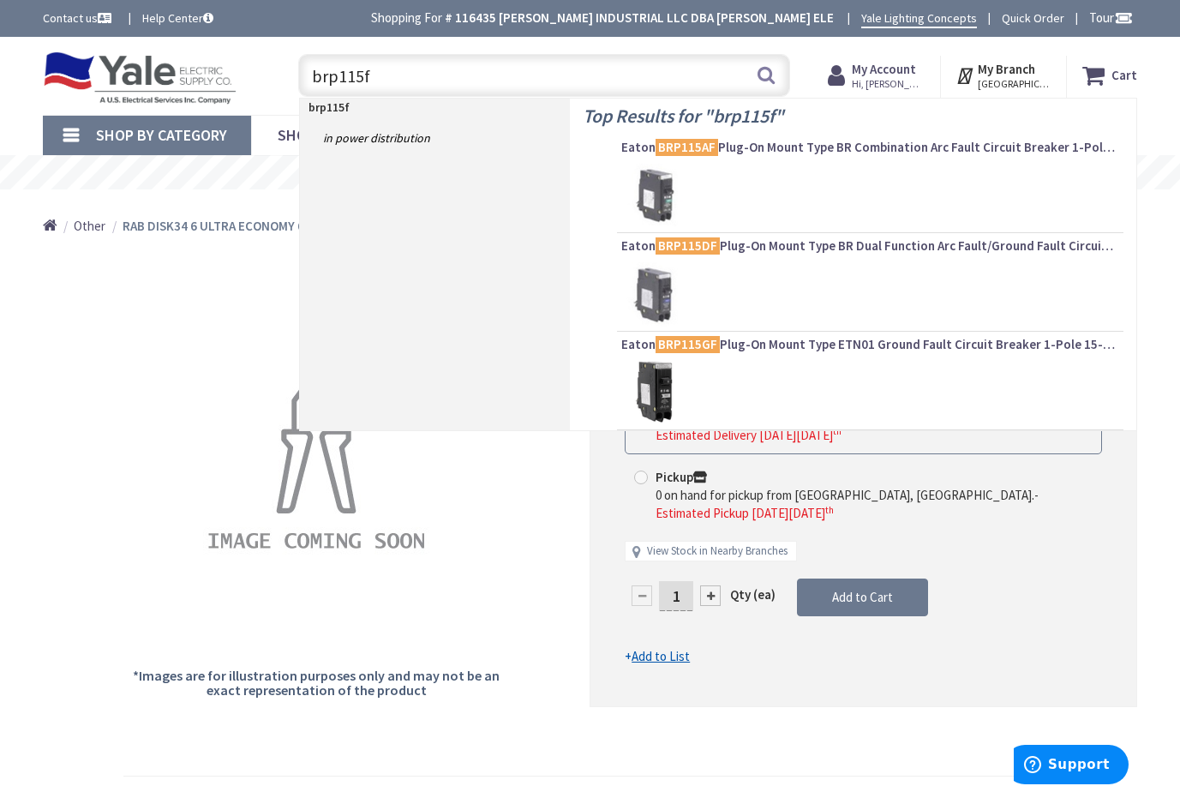
type input "brp115af"
